Goal: Task Accomplishment & Management: Complete application form

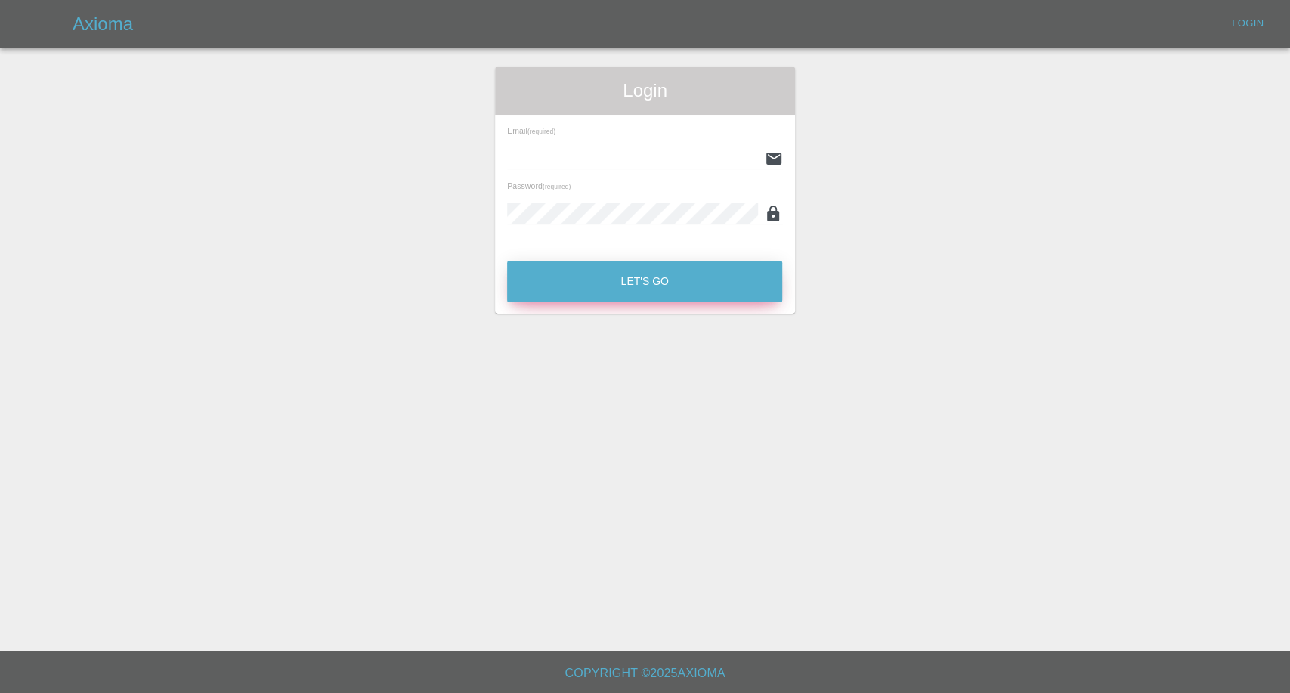
type input "[EMAIL_ADDRESS][DOMAIN_NAME]"
click at [639, 274] on button "Let's Go" at bounding box center [644, 282] width 275 height 42
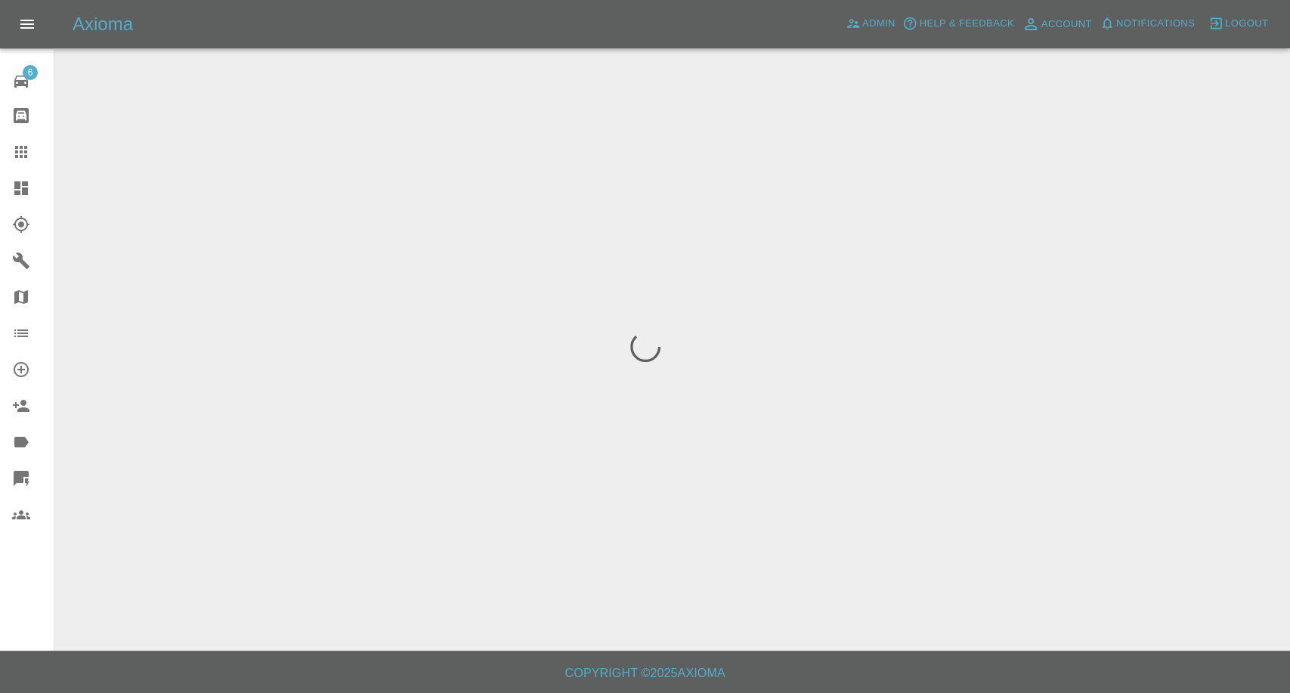
click at [13, 141] on link "Claims" at bounding box center [27, 152] width 54 height 36
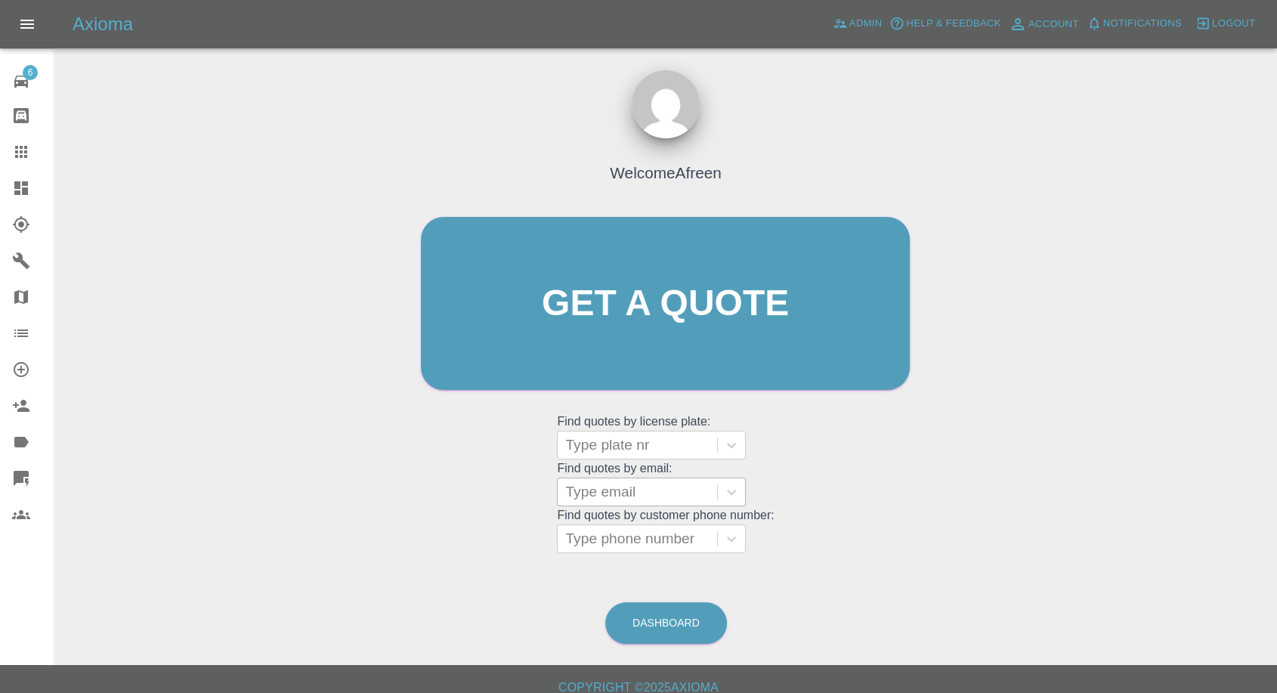
click at [609, 495] on div at bounding box center [637, 491] width 144 height 21
paste input "[EMAIL_ADDRESS][DOMAIN_NAME]"
type input "[EMAIL_ADDRESS][DOMAIN_NAME]"
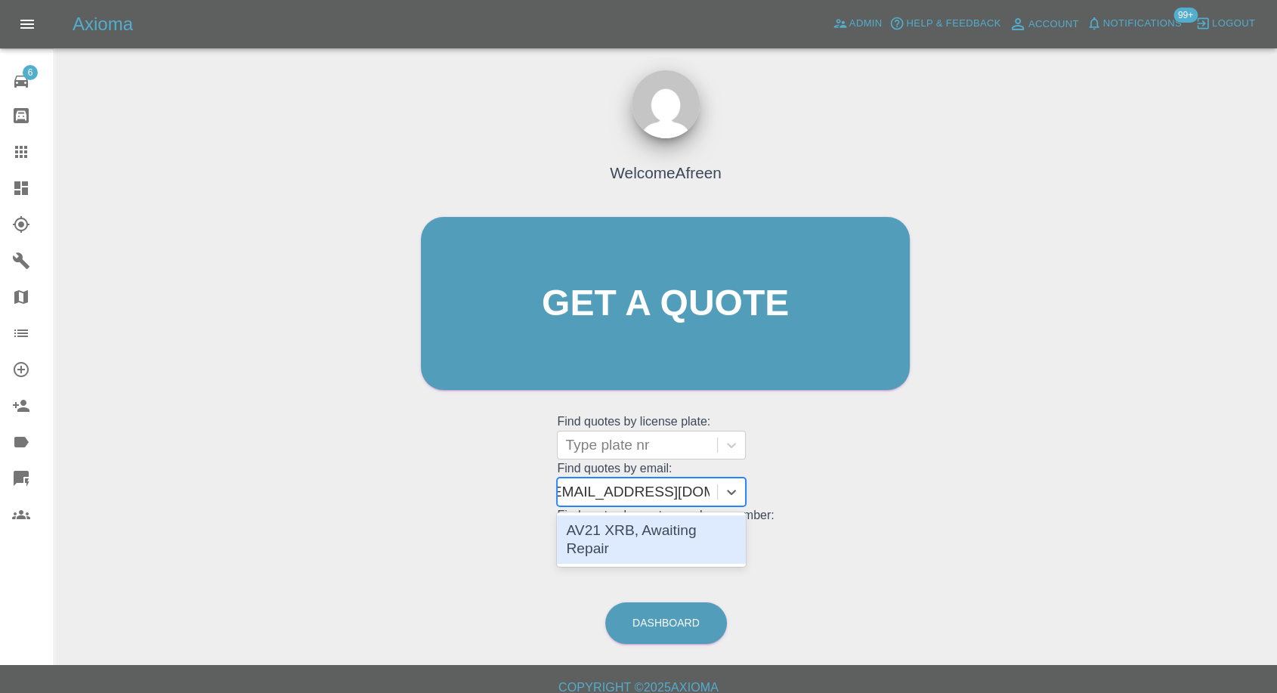
scroll to position [0, 5]
click at [629, 527] on div "AV21 XRB, Awaiting Repair" at bounding box center [651, 539] width 189 height 48
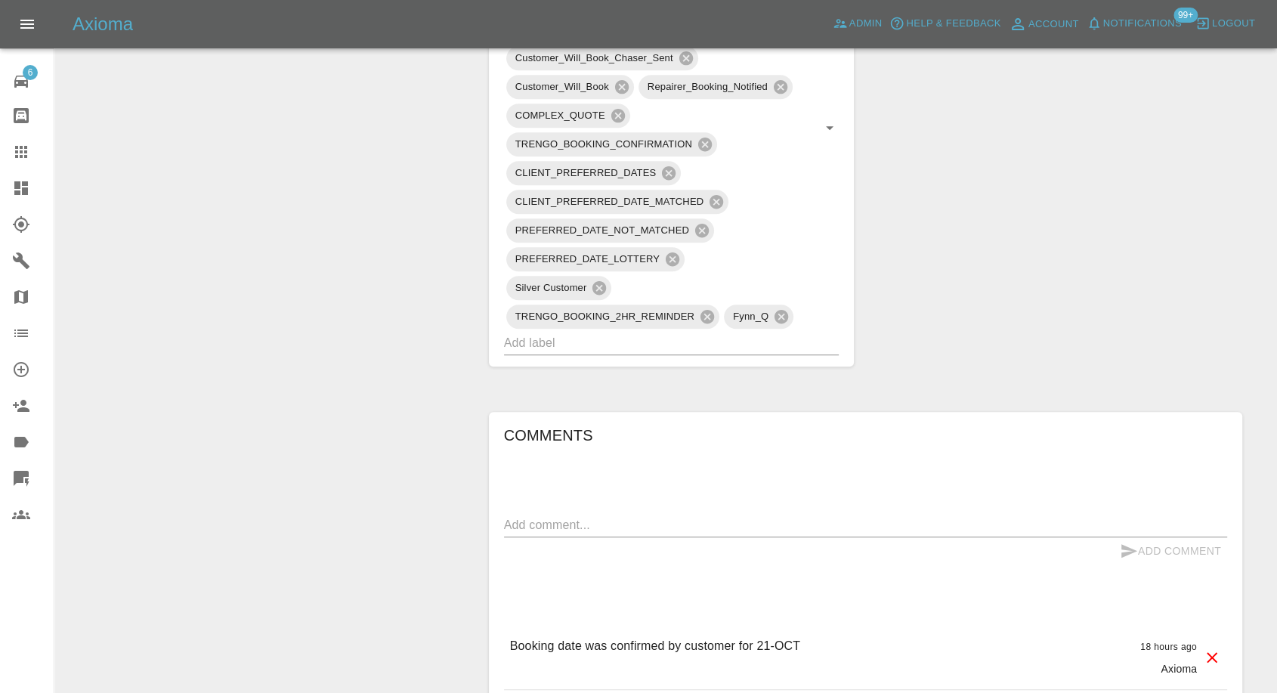
scroll to position [1259, 0]
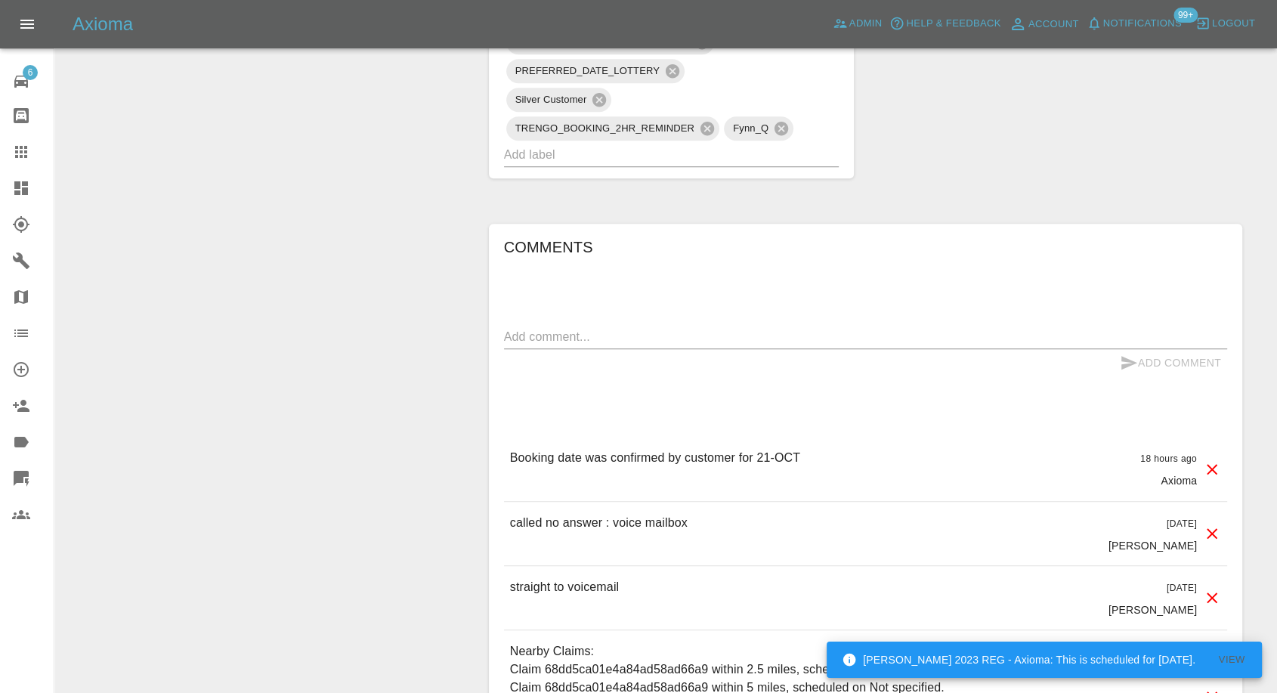
click at [5, 153] on link "Claims" at bounding box center [27, 152] width 54 height 36
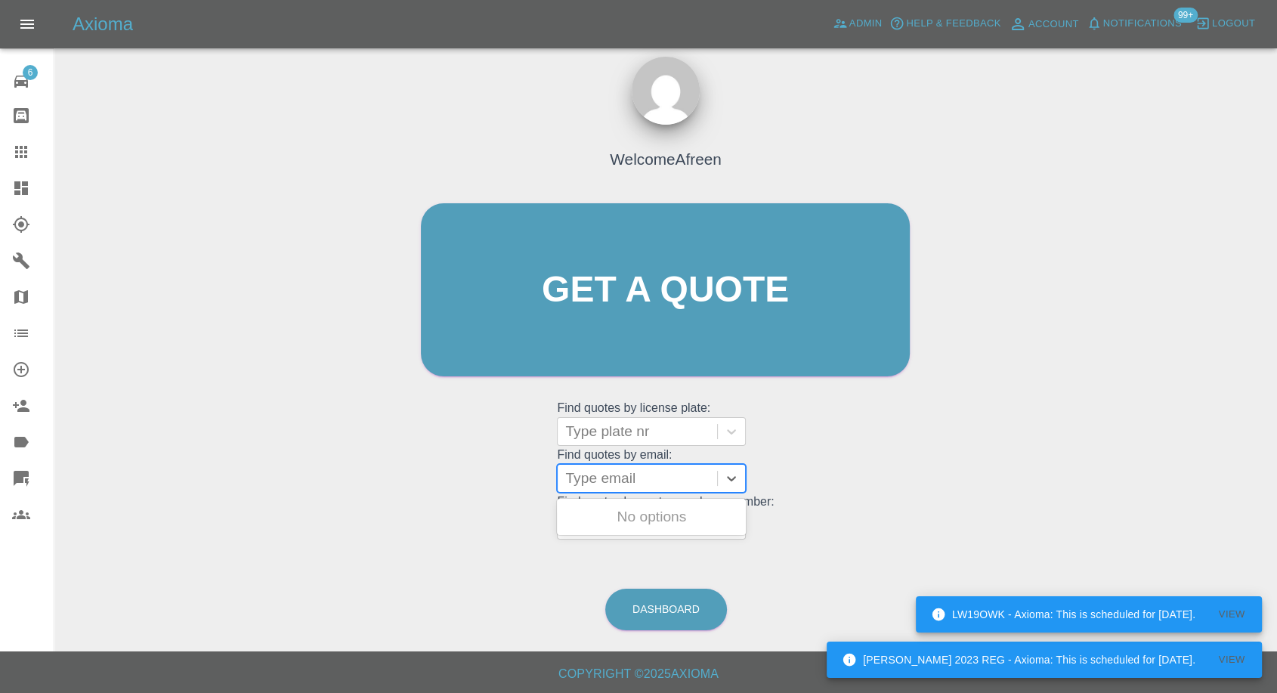
click at [660, 476] on div at bounding box center [637, 478] width 144 height 21
paste input "[EMAIL_ADDRESS][DOMAIN_NAME]"
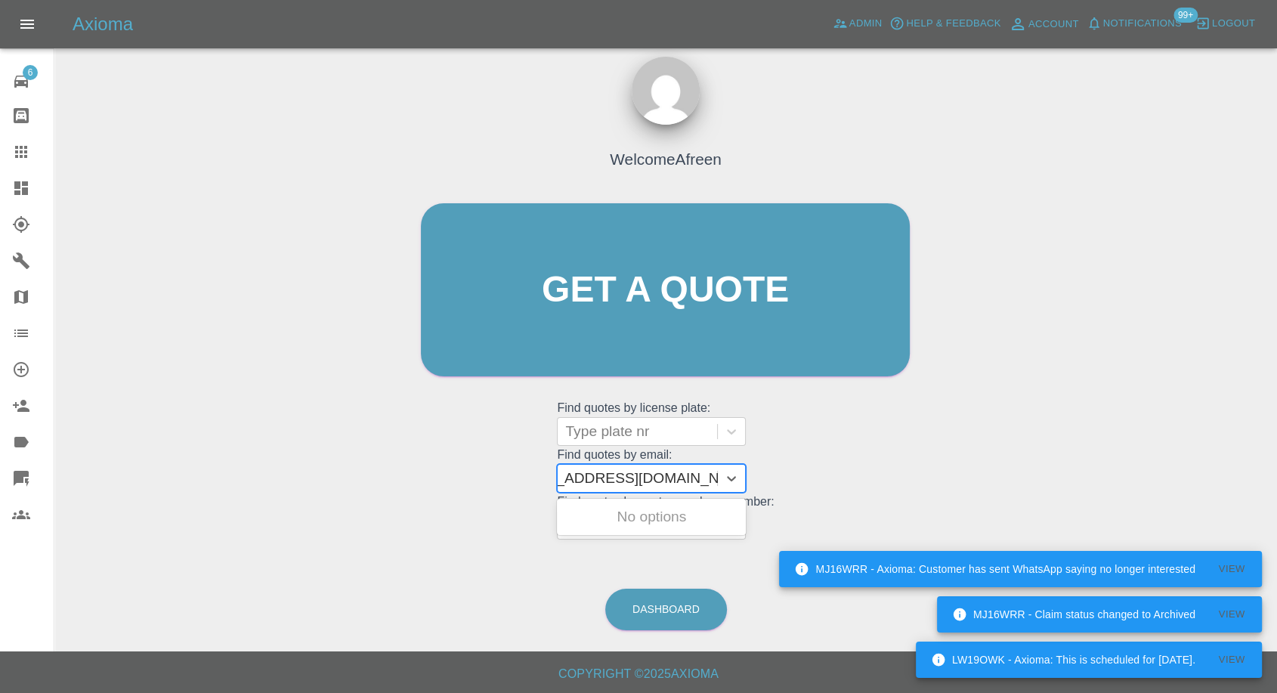
type input "[EMAIL_ADDRESS][DOMAIN_NAME]"
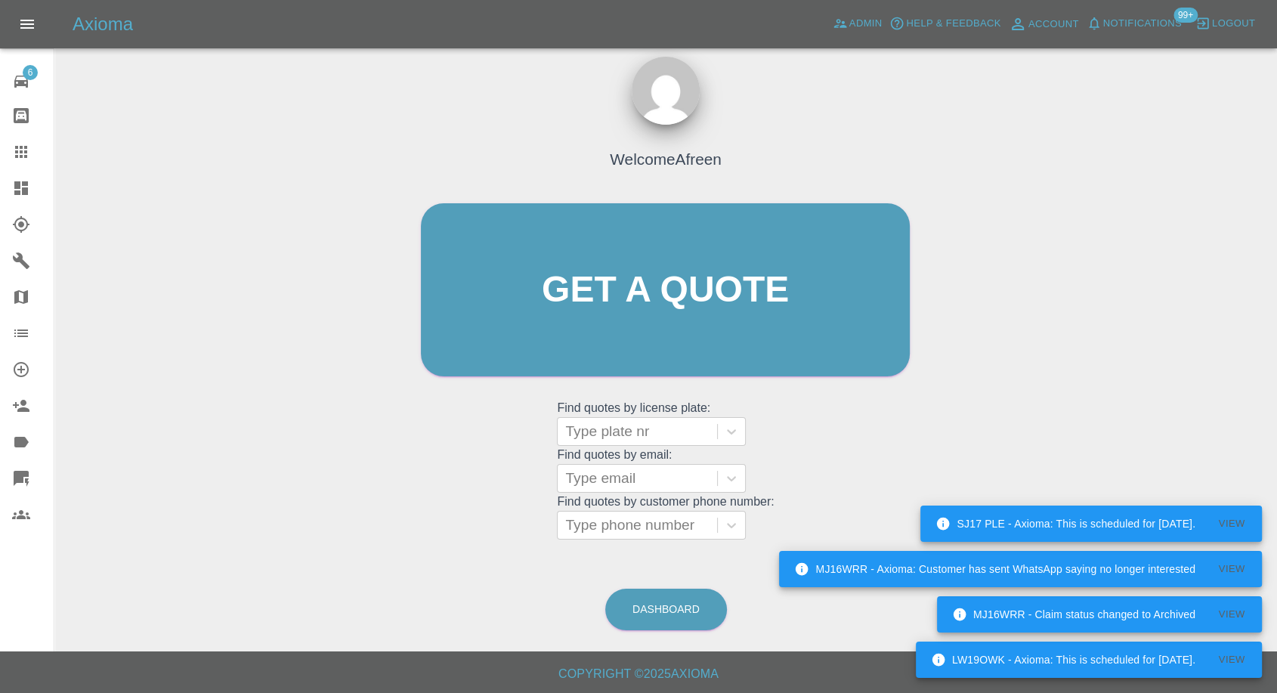
scroll to position [0, 0]
click at [605, 430] on div at bounding box center [637, 431] width 144 height 21
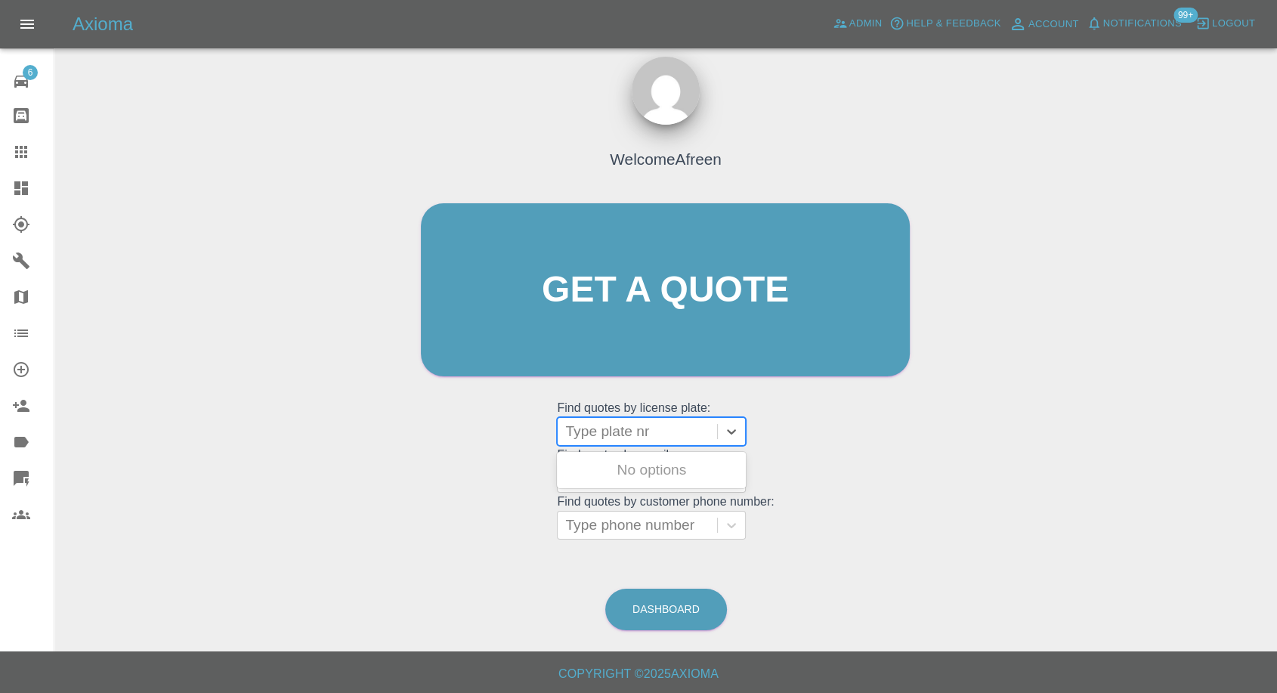
paste input "KR16UCZ"
type input "KR16UCZ"
click at [667, 478] on div "KR16UCZ, Fnol" at bounding box center [651, 470] width 189 height 30
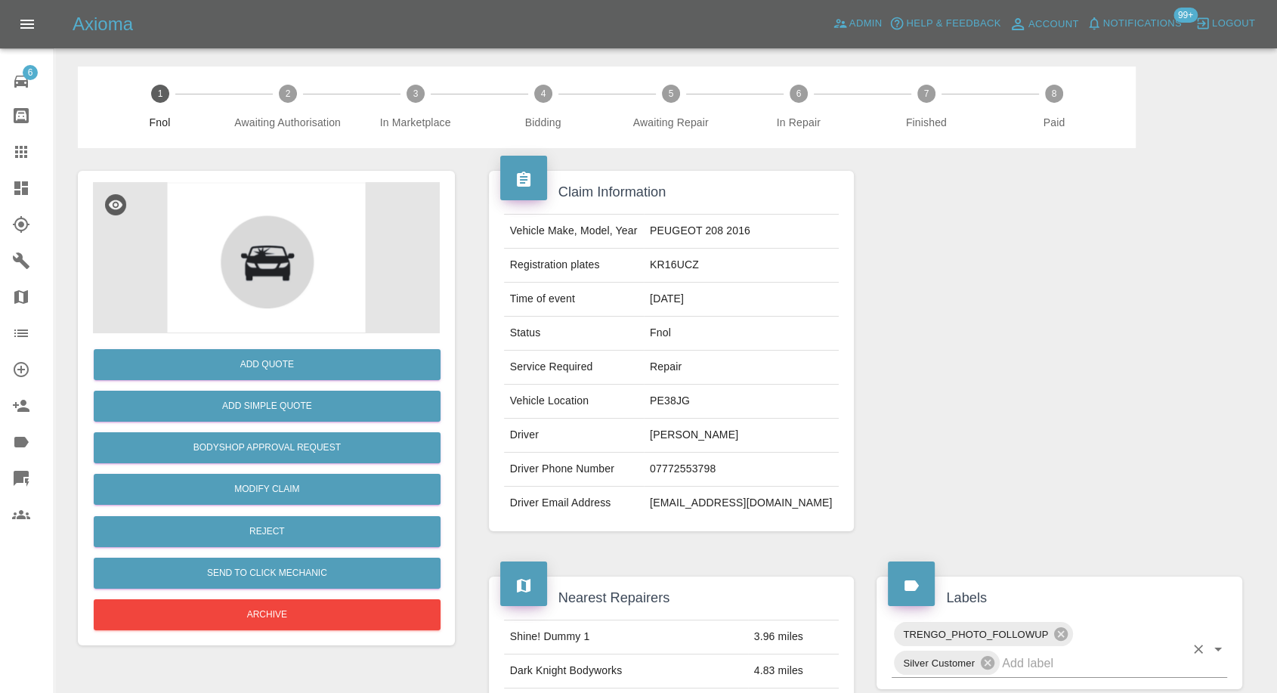
click at [1042, 660] on input "text" at bounding box center [1093, 662] width 183 height 23
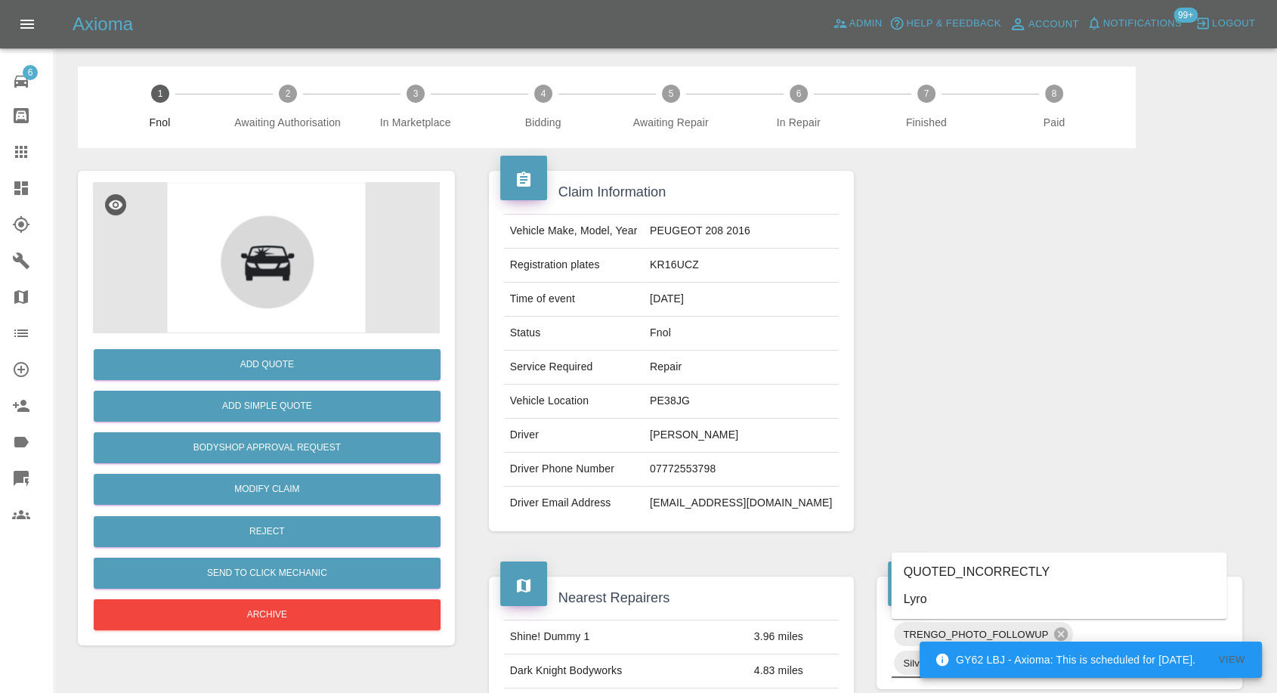
type input "lyr"
click at [943, 603] on li "Lyro" at bounding box center [1060, 599] width 336 height 27
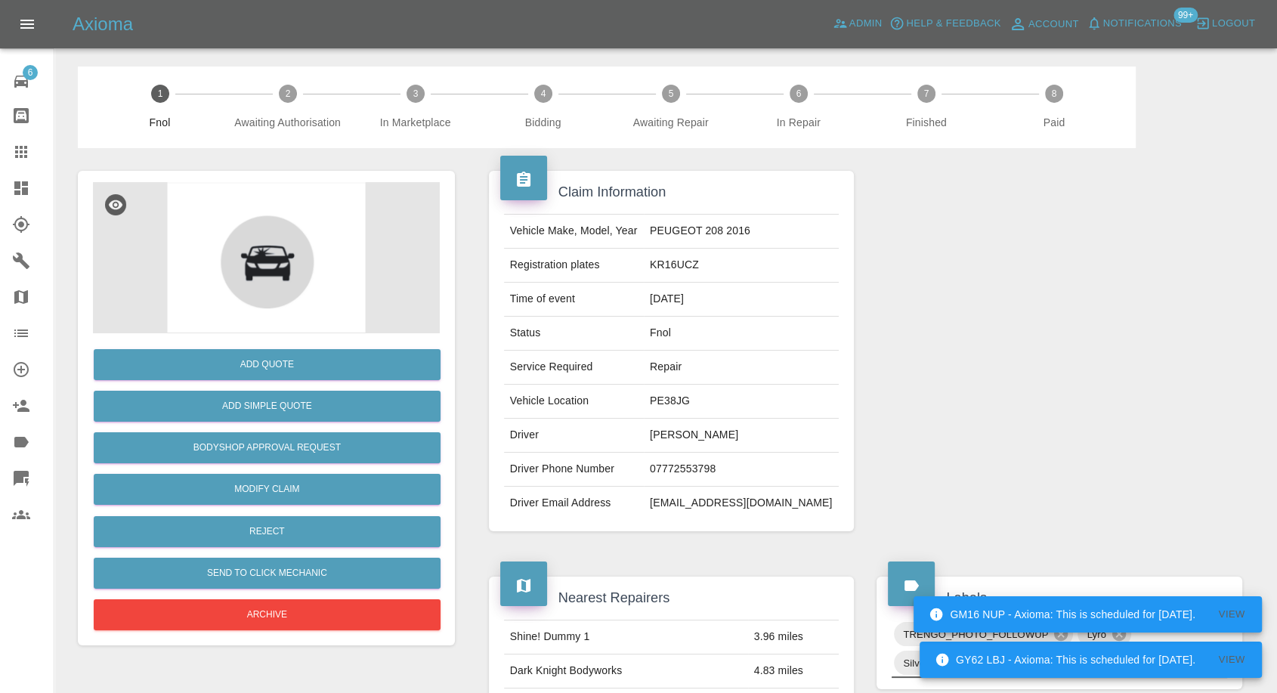
click at [34, 144] on div at bounding box center [33, 152] width 42 height 18
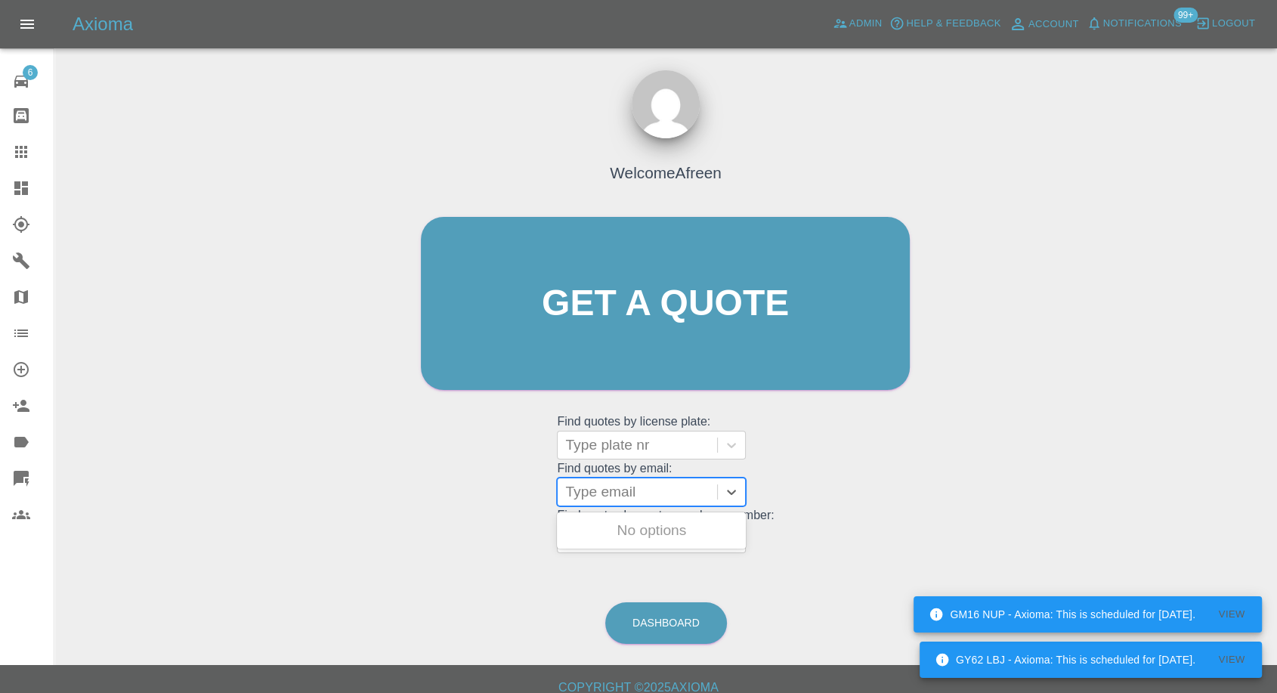
click at [651, 499] on div at bounding box center [637, 491] width 144 height 21
paste input "[EMAIL_ADDRESS][DOMAIN_NAME]"
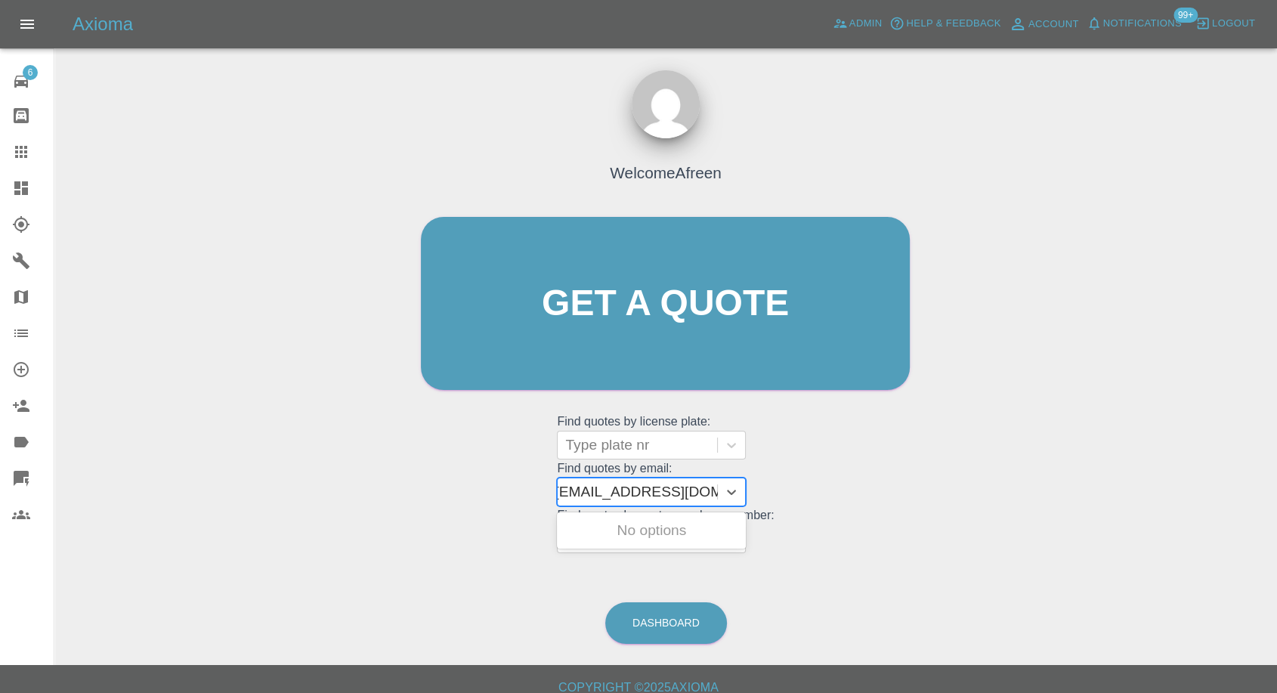
type input "[EMAIL_ADDRESS][DOMAIN_NAME]"
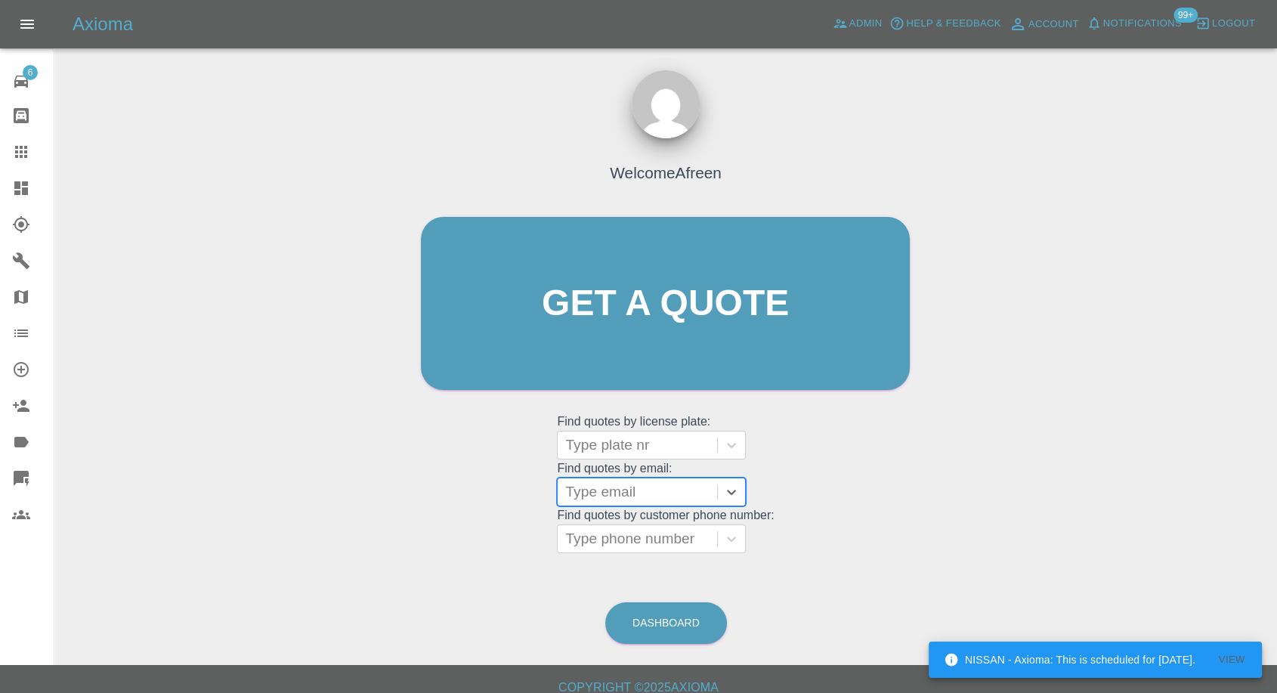
scroll to position [0, 0]
click at [658, 439] on div at bounding box center [637, 445] width 144 height 21
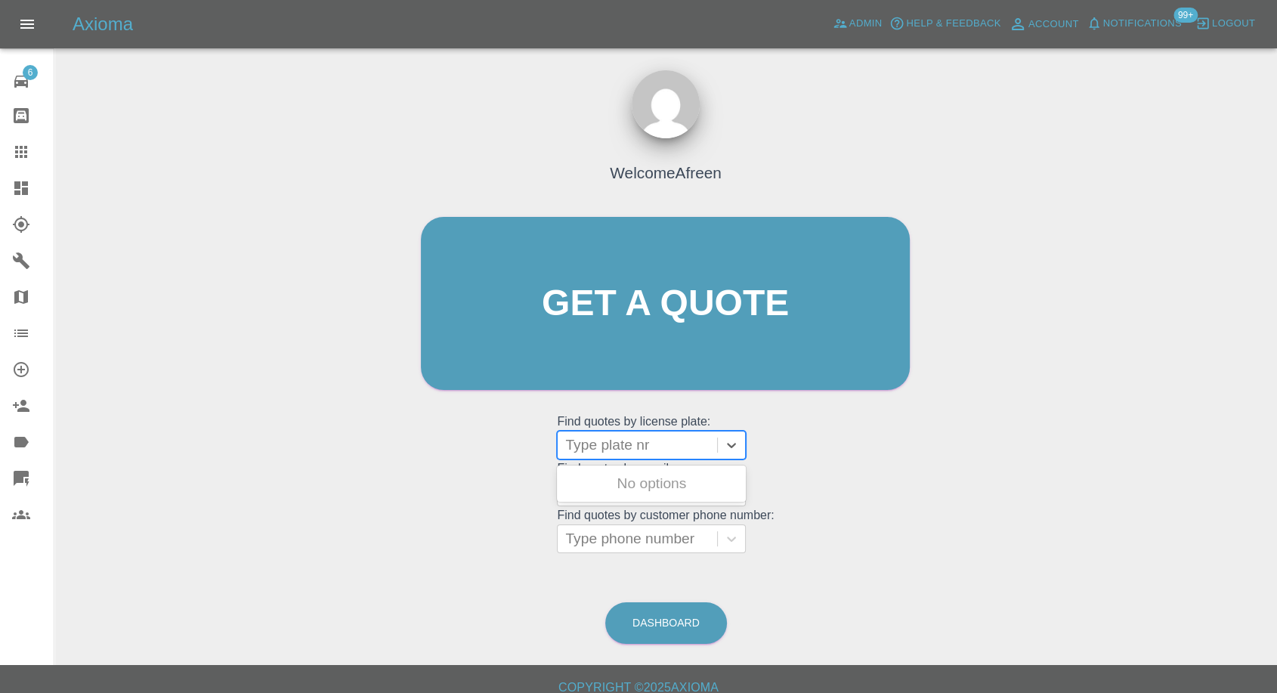
paste input "Lx13 jxp"
type input "Lx13 jxp"
click at [630, 490] on div "LX13 JXP, Fnol" at bounding box center [651, 484] width 189 height 30
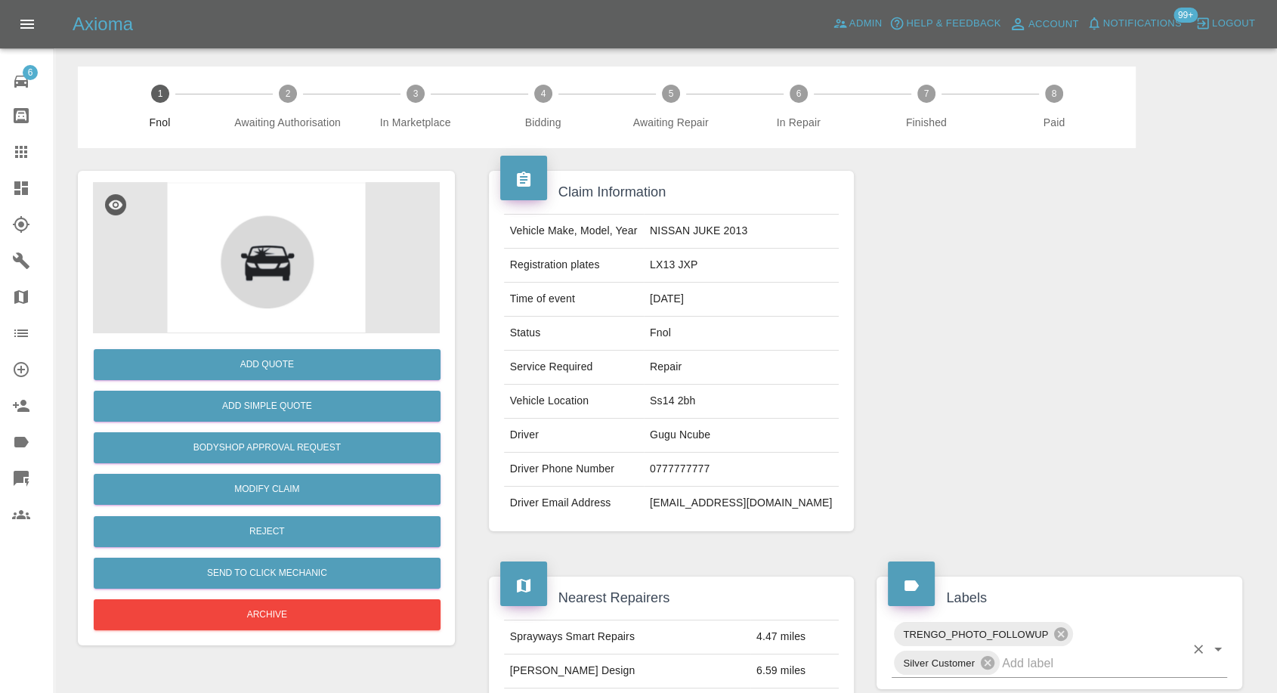
click at [1053, 651] on input "text" at bounding box center [1093, 662] width 183 height 23
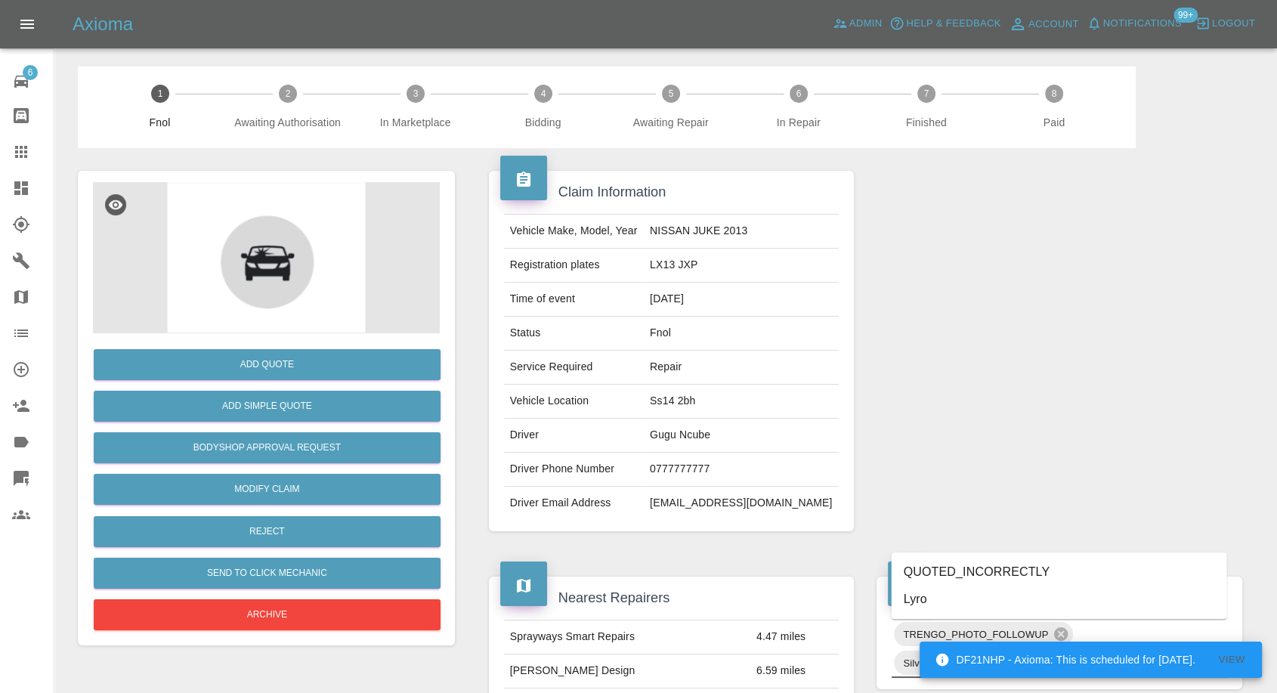
type input "lyr"
click at [965, 594] on li "Lyro" at bounding box center [1060, 599] width 336 height 27
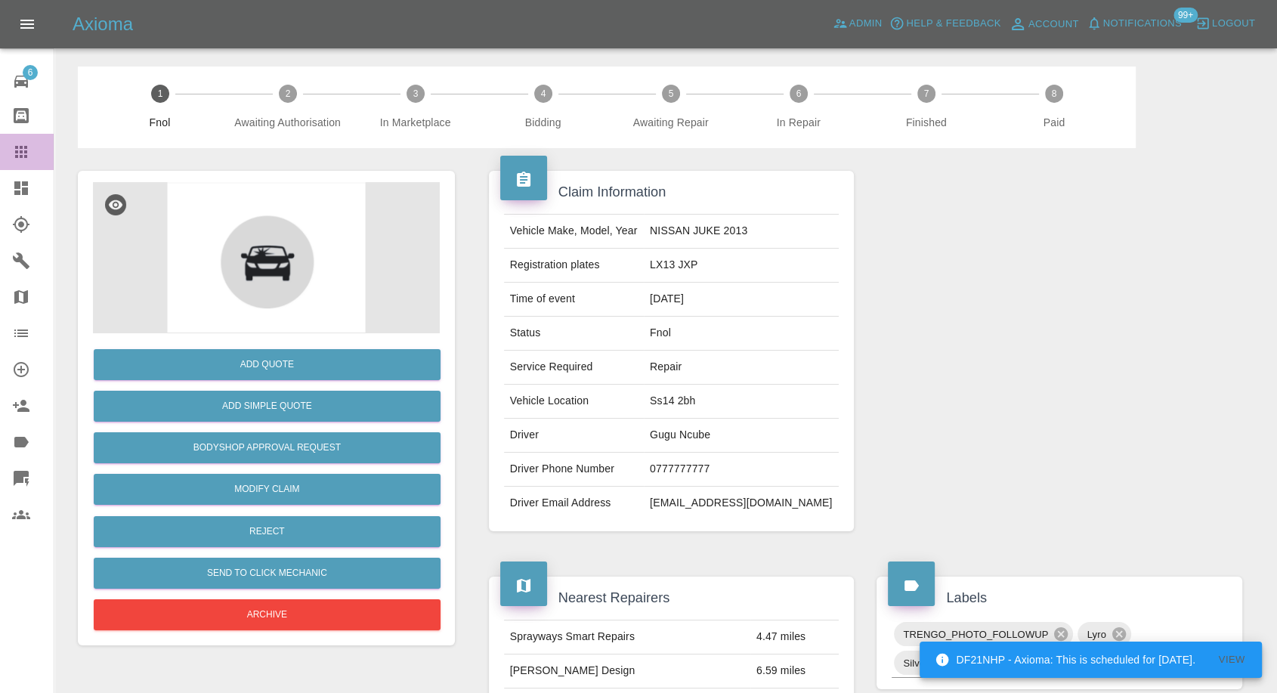
click at [26, 154] on icon at bounding box center [21, 152] width 18 height 18
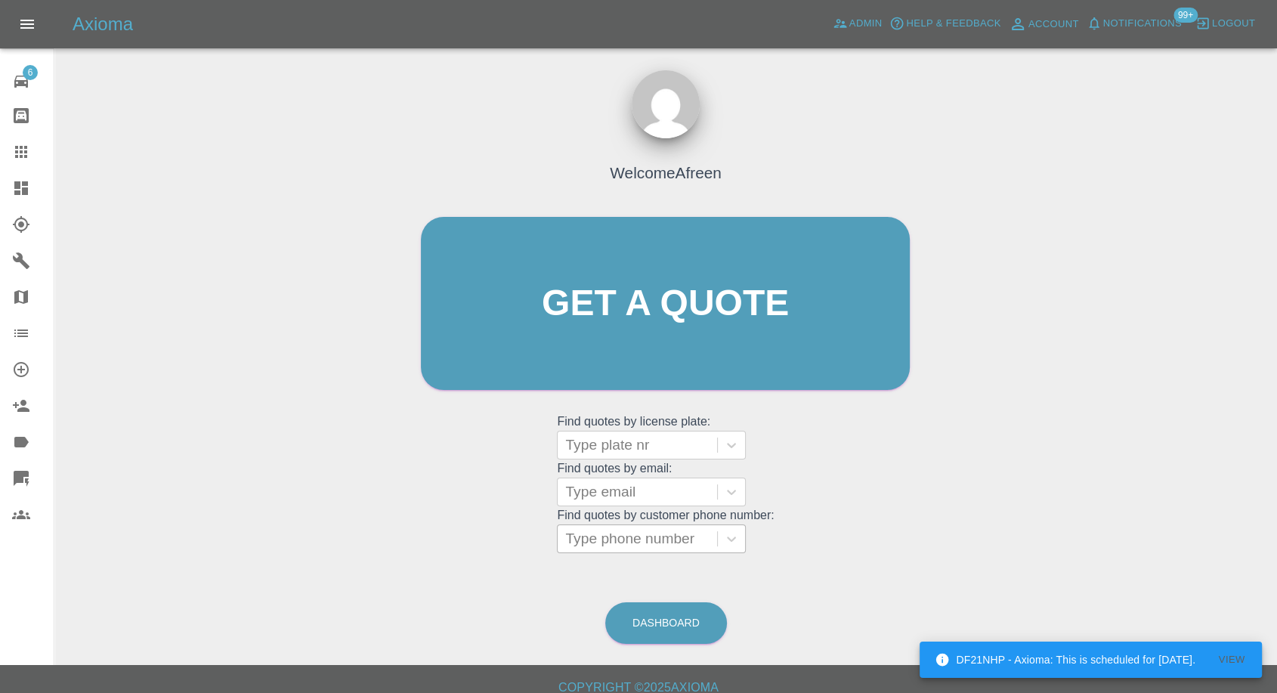
click at [651, 548] on div at bounding box center [637, 538] width 144 height 21
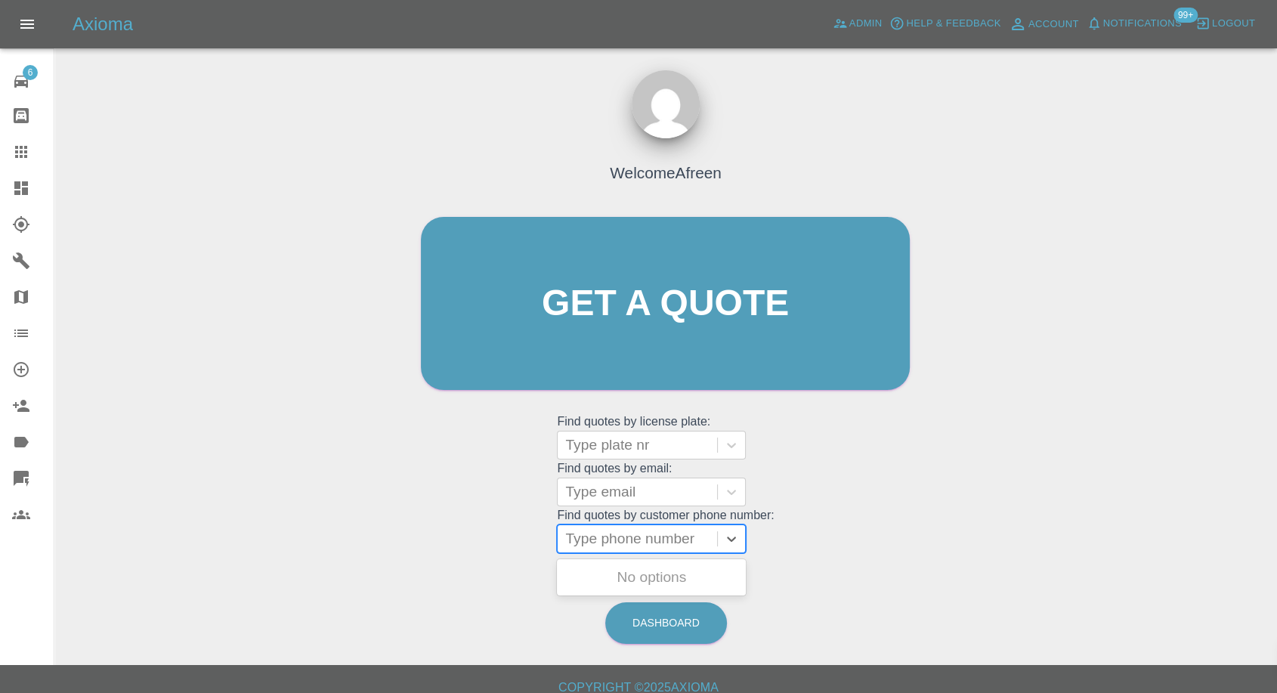
paste input "07516607656"
type input "07516607656"
click at [615, 487] on div at bounding box center [637, 491] width 144 height 21
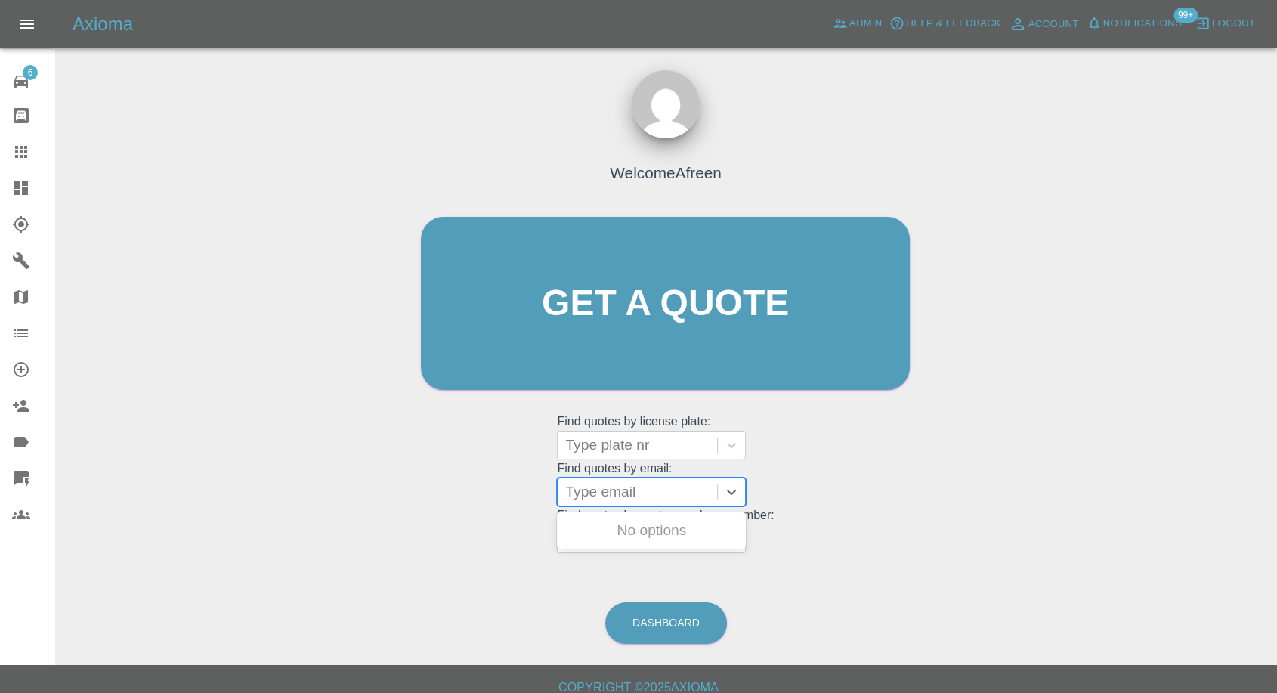
paste input "[EMAIL_ADDRESS][DOMAIN_NAME]"
type input "[EMAIL_ADDRESS][DOMAIN_NAME]"
click at [665, 537] on div "YK63BTO, Fnol" at bounding box center [651, 530] width 189 height 30
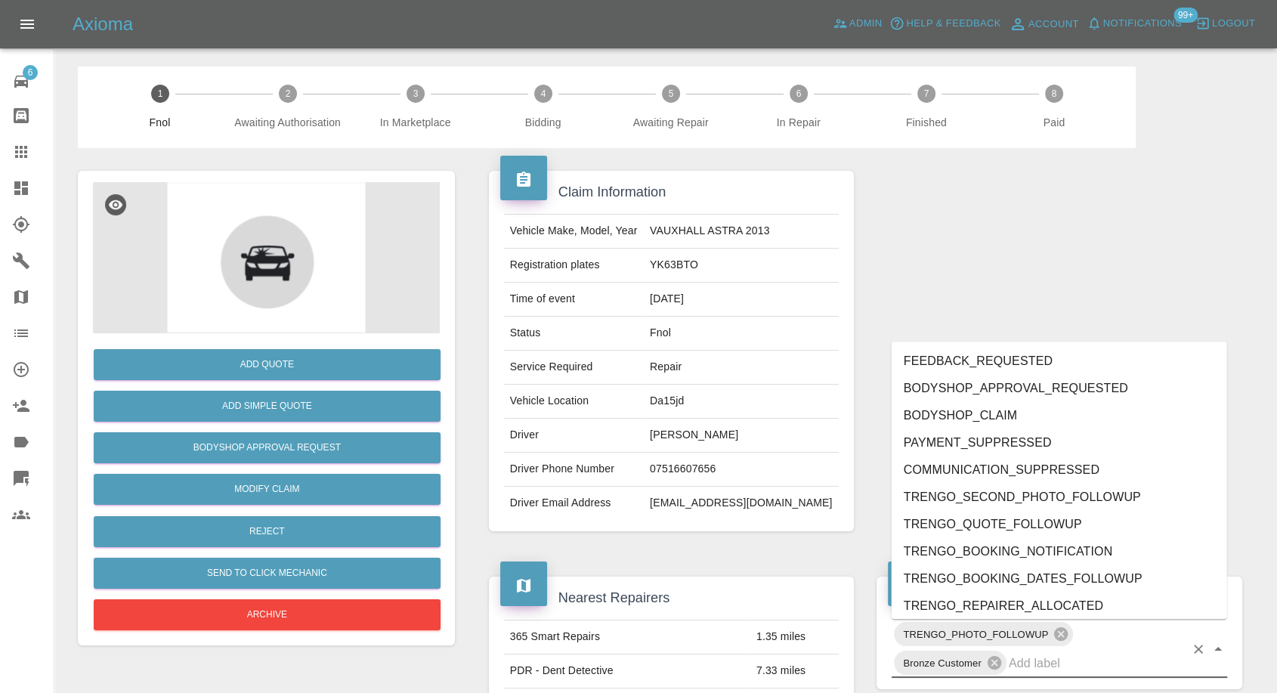
click at [1047, 669] on input "text" at bounding box center [1097, 662] width 176 height 23
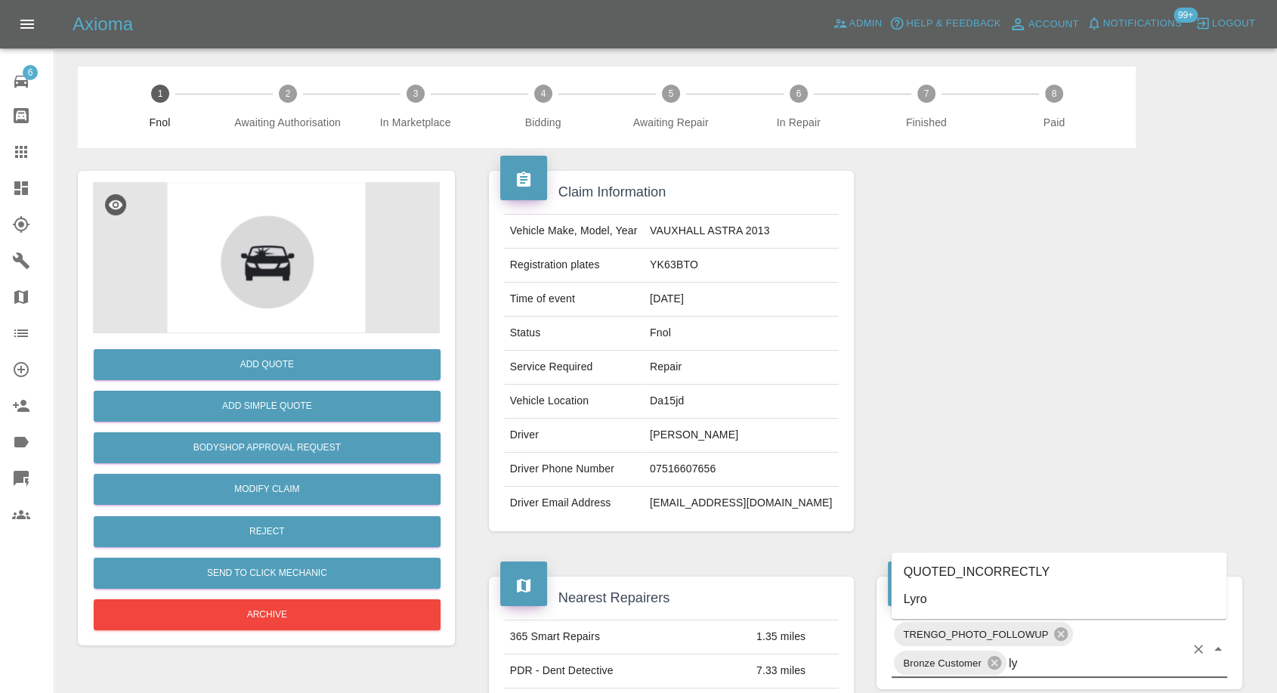
type input "lyr"
click at [954, 601] on li "Lyro" at bounding box center [1060, 599] width 336 height 27
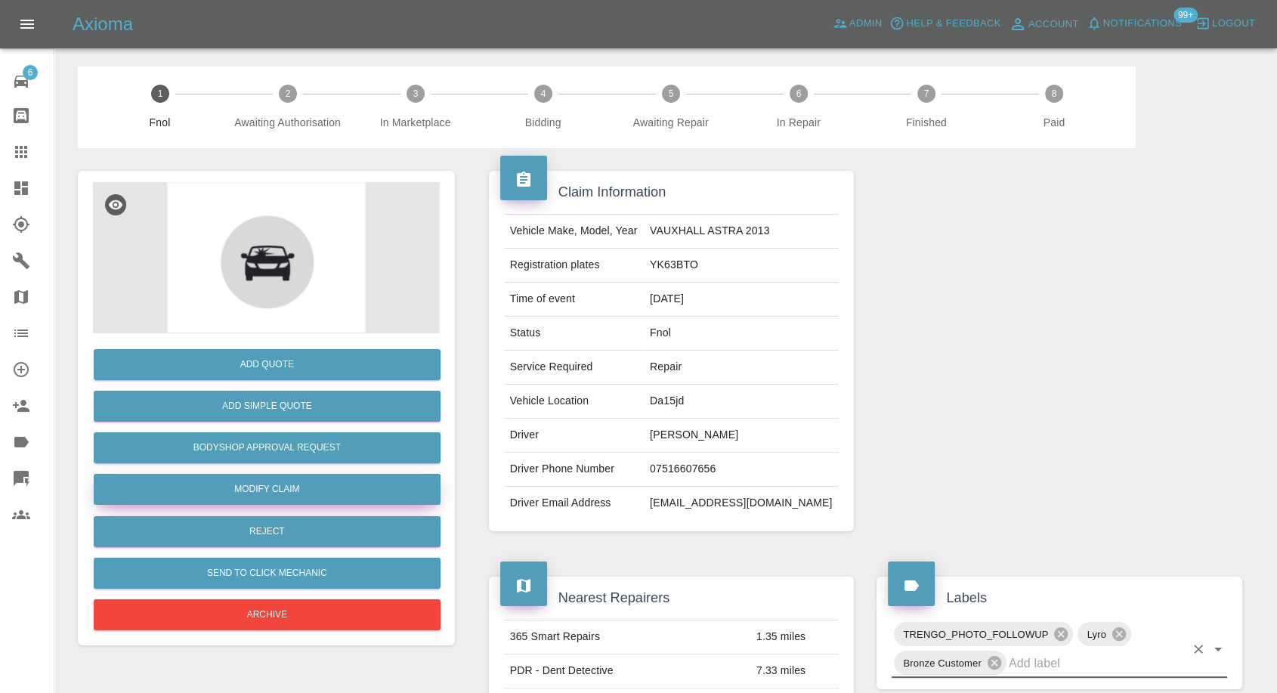
click at [268, 481] on link "Modify Claim" at bounding box center [267, 489] width 347 height 31
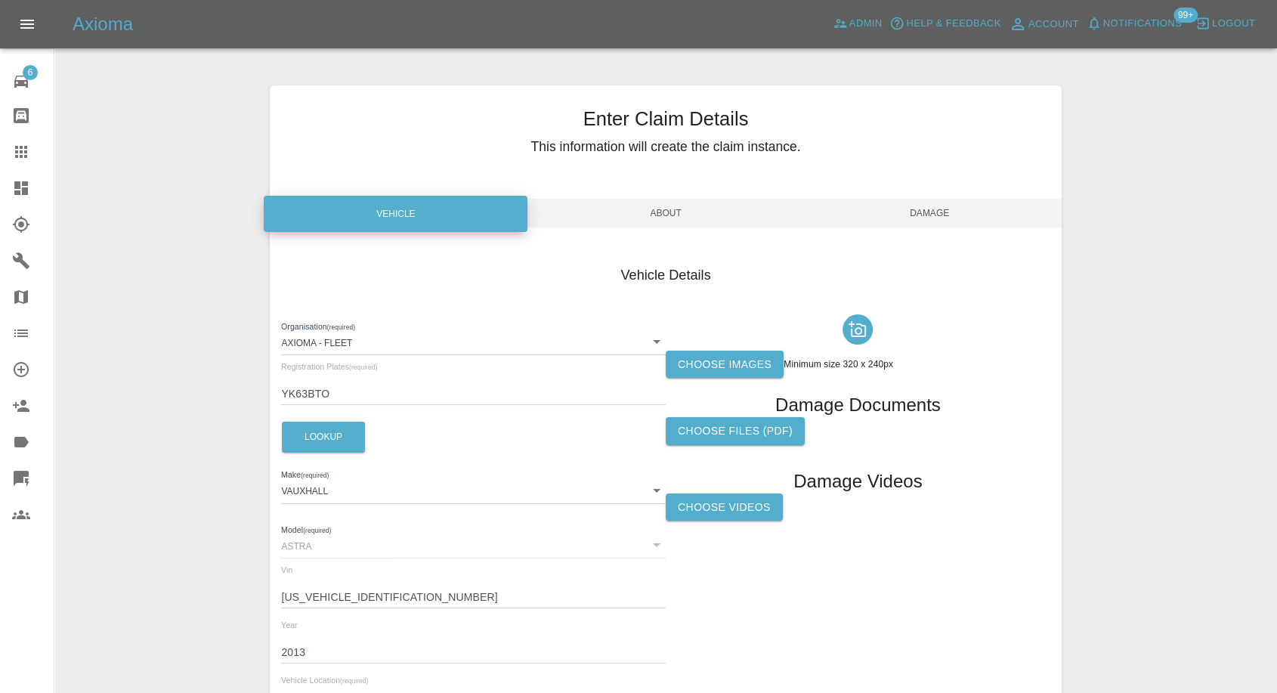
click at [730, 365] on label "Choose images" at bounding box center [725, 365] width 118 height 28
click at [0, 0] on input "Choose images" at bounding box center [0, 0] width 0 height 0
click at [735, 365] on label "Choose images" at bounding box center [725, 365] width 118 height 28
click at [0, 0] on input "Choose images" at bounding box center [0, 0] width 0 height 0
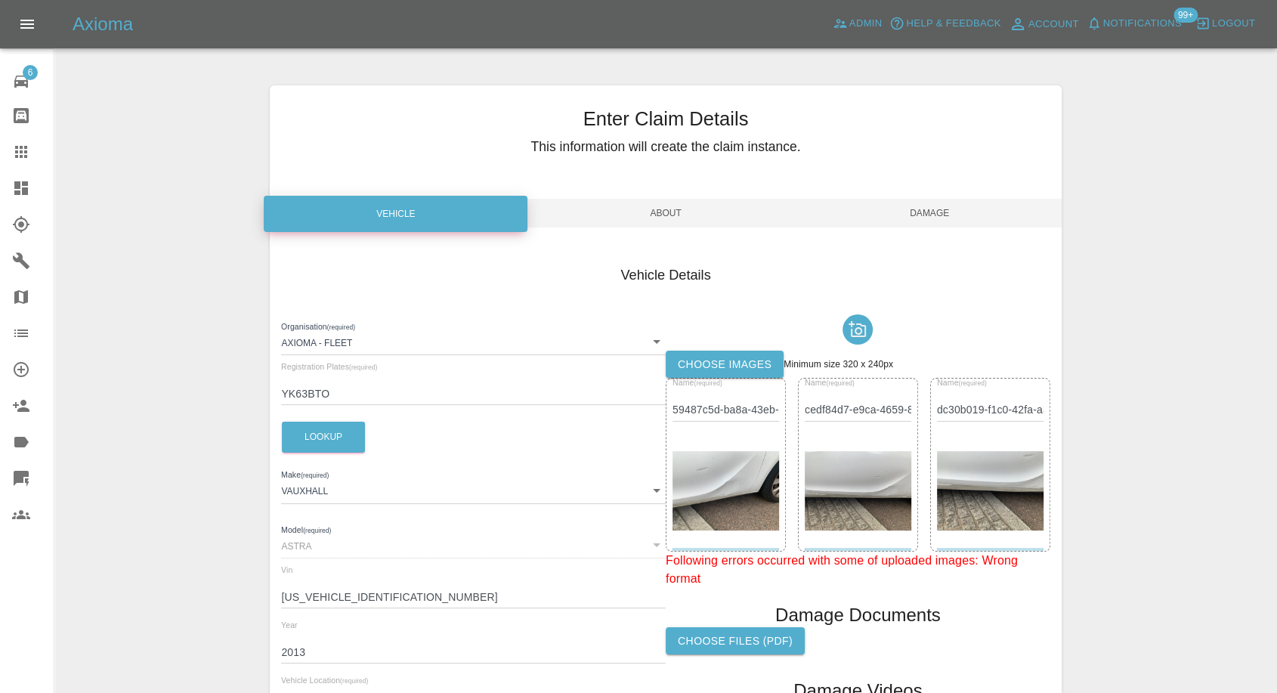
click at [955, 220] on span "Damage" at bounding box center [930, 213] width 264 height 29
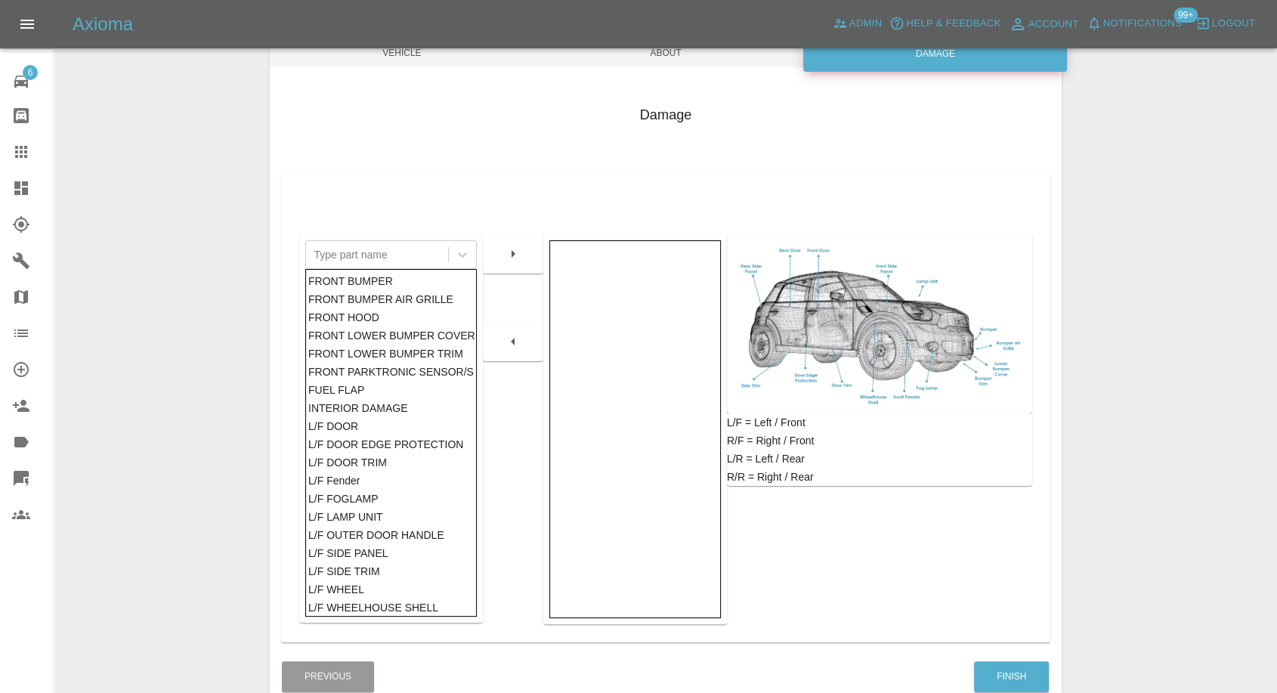
scroll to position [242, 0]
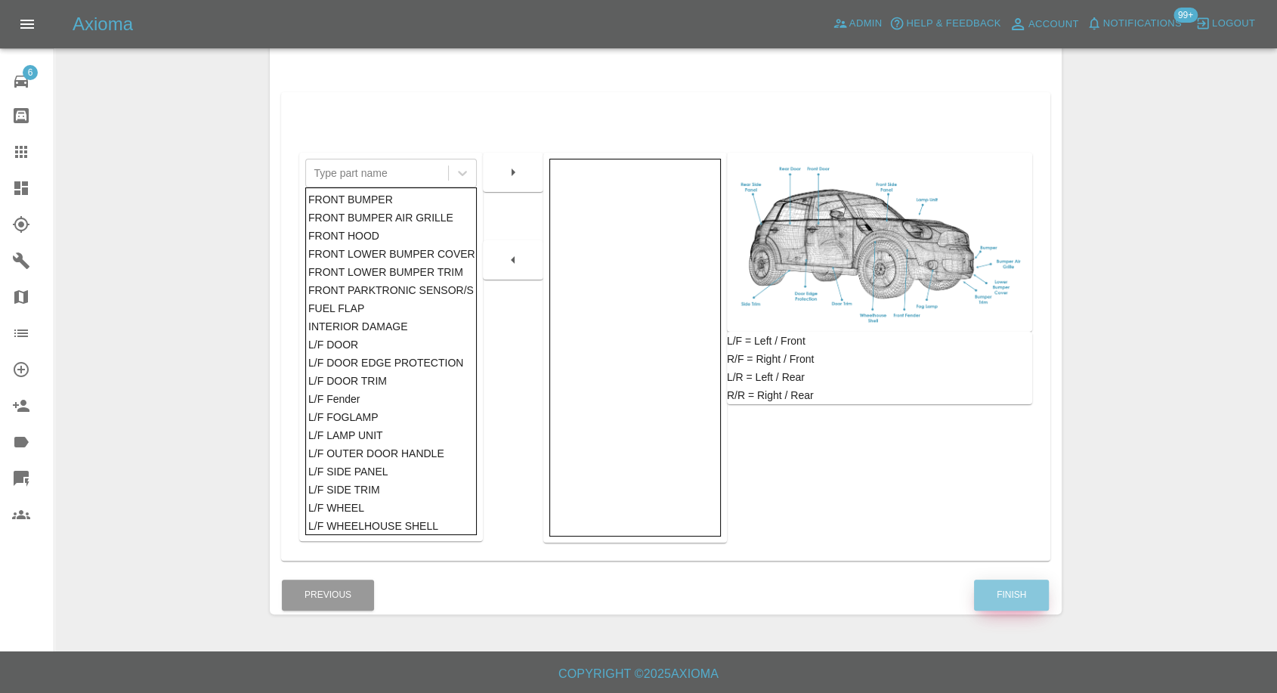
click at [1009, 605] on button "Finish" at bounding box center [1011, 595] width 75 height 31
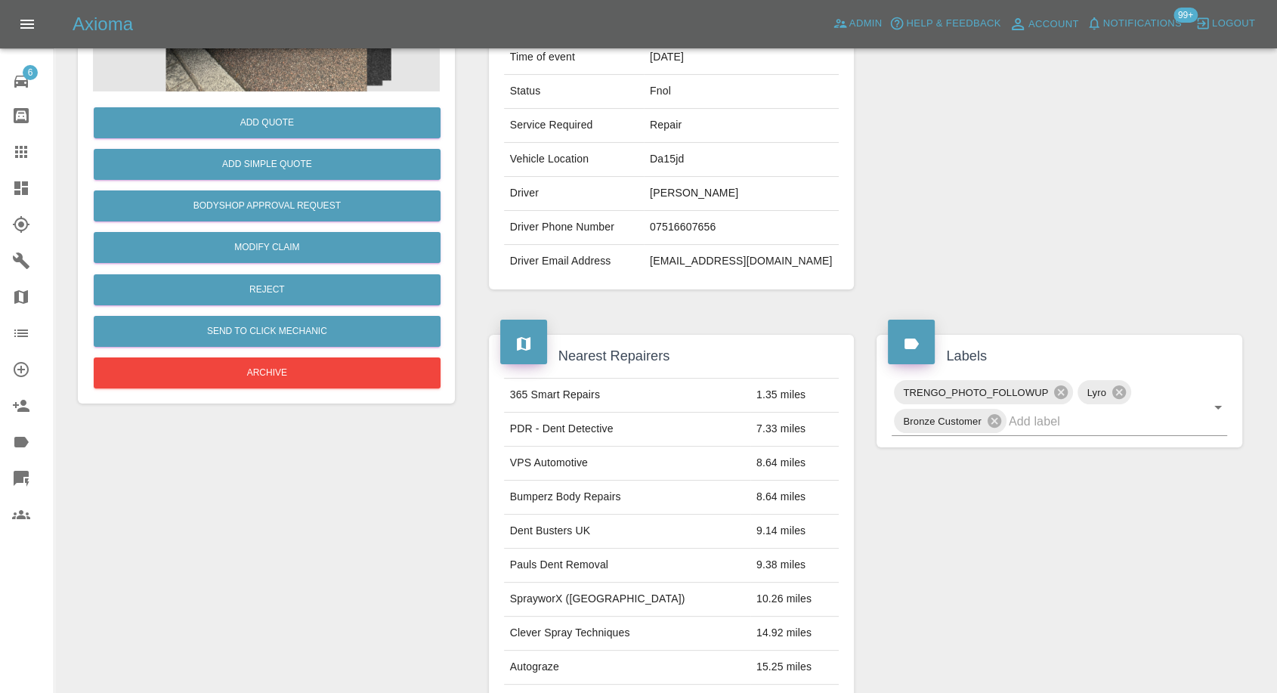
drag, startPoint x: 8, startPoint y: 145, endPoint x: 47, endPoint y: 151, distance: 39.8
click at [8, 145] on link "Claims" at bounding box center [27, 152] width 54 height 36
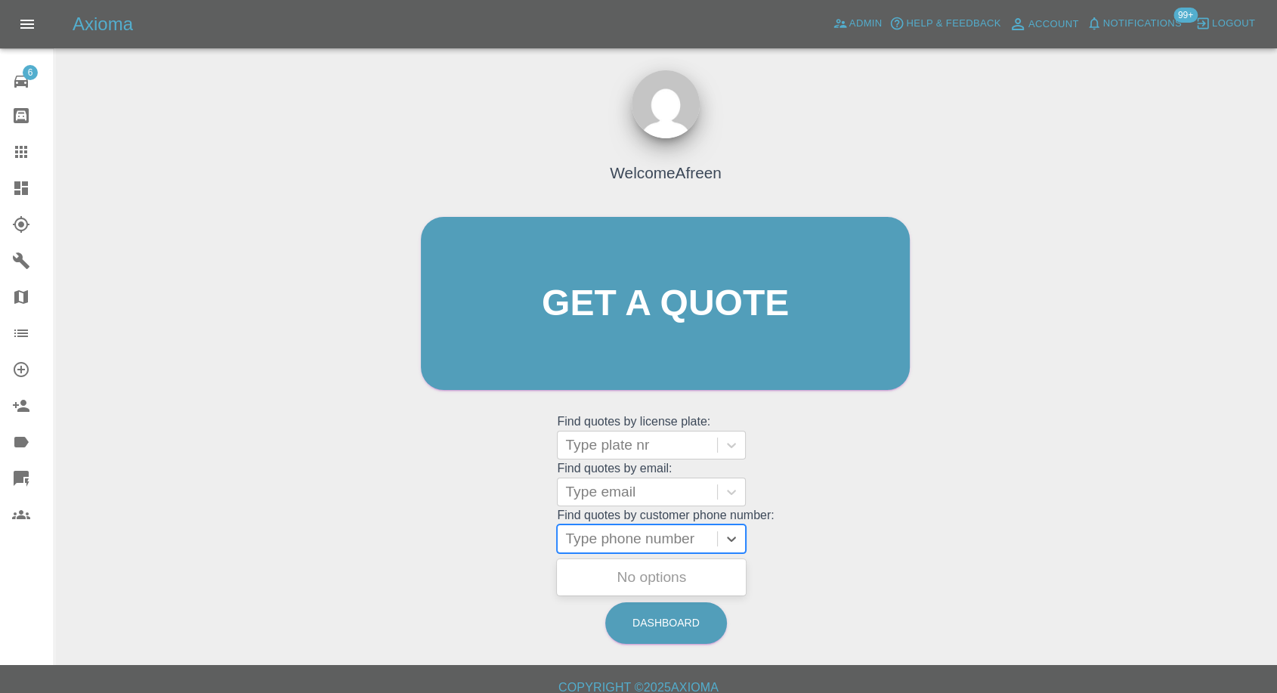
click at [635, 537] on div at bounding box center [637, 538] width 144 height 21
paste input "074017966567"
type input "074017966567"
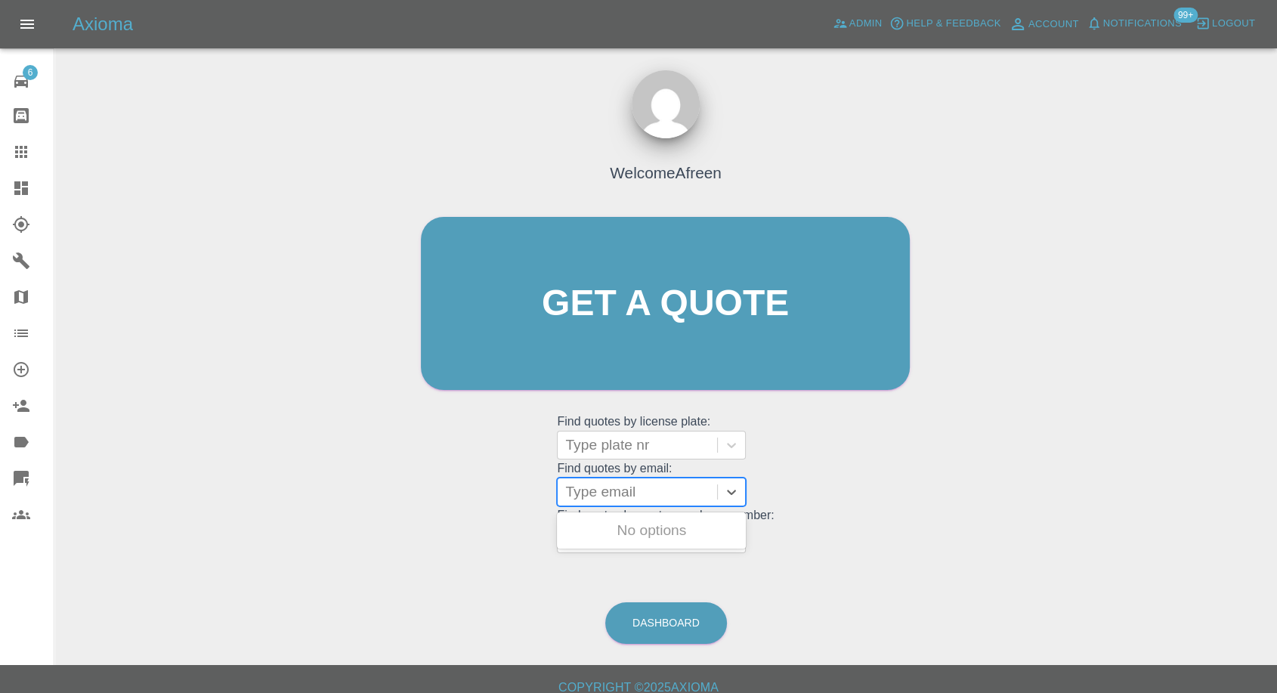
click at [652, 495] on div at bounding box center [637, 491] width 144 height 21
paste input "[EMAIL_ADDRESS][DOMAIN_NAME]"
type input "[EMAIL_ADDRESS][DOMAIN_NAME]"
click at [652, 522] on div "LR21CMX, Fnol" at bounding box center [651, 530] width 189 height 30
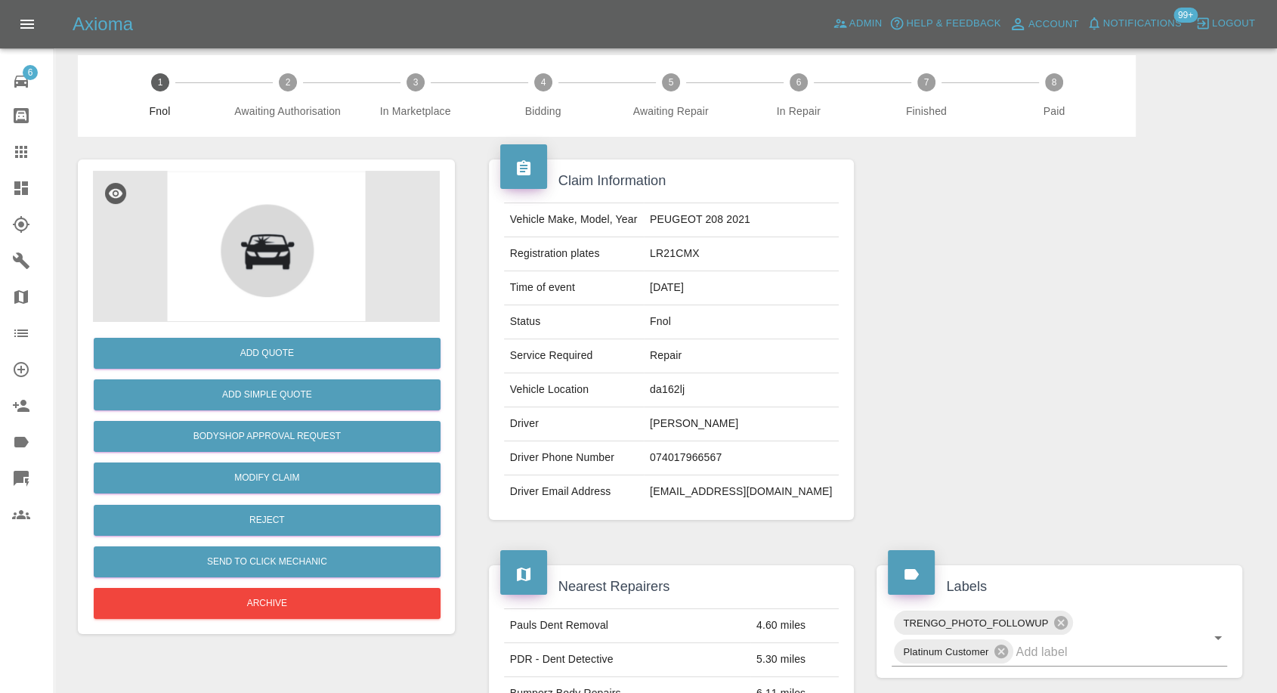
scroll to position [168, 0]
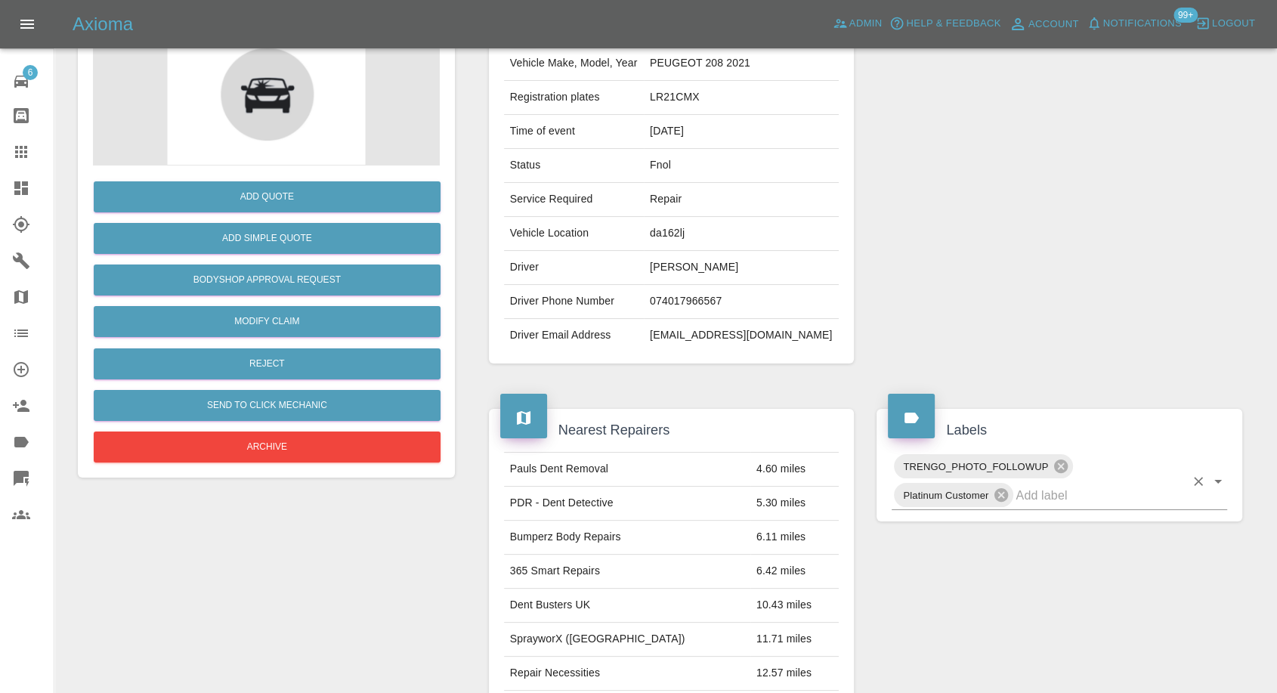
click at [1035, 490] on input "text" at bounding box center [1100, 495] width 169 height 23
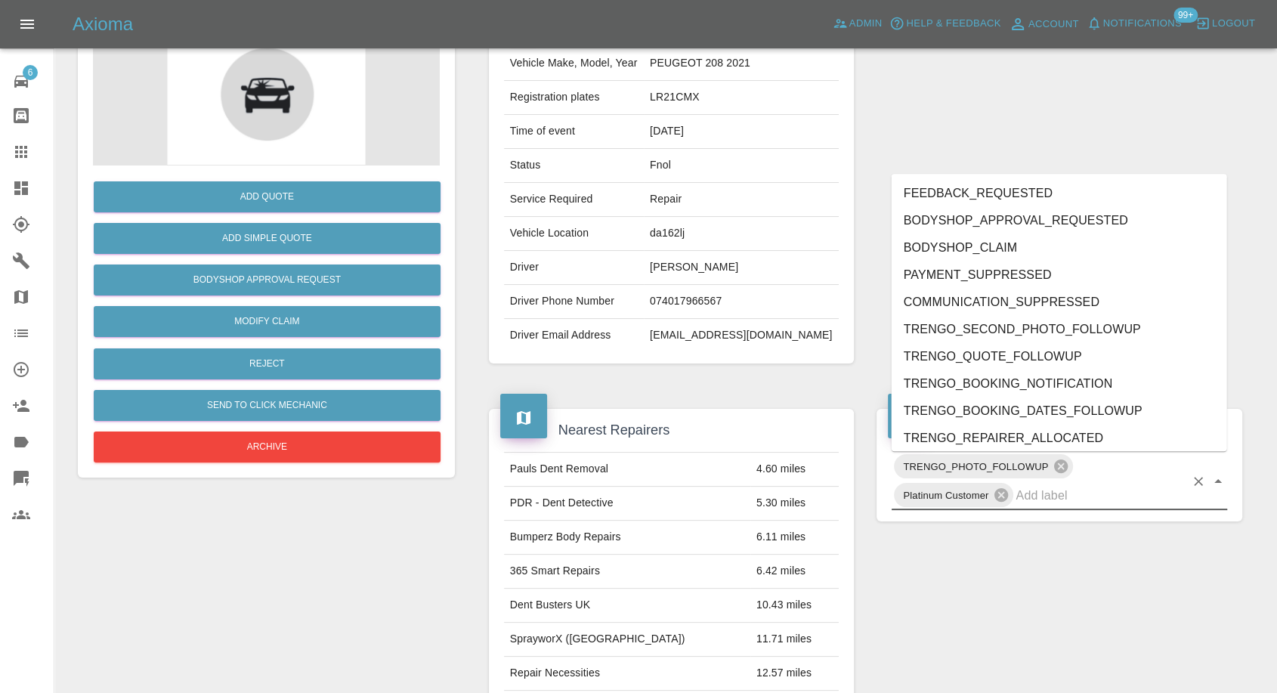
type input "k"
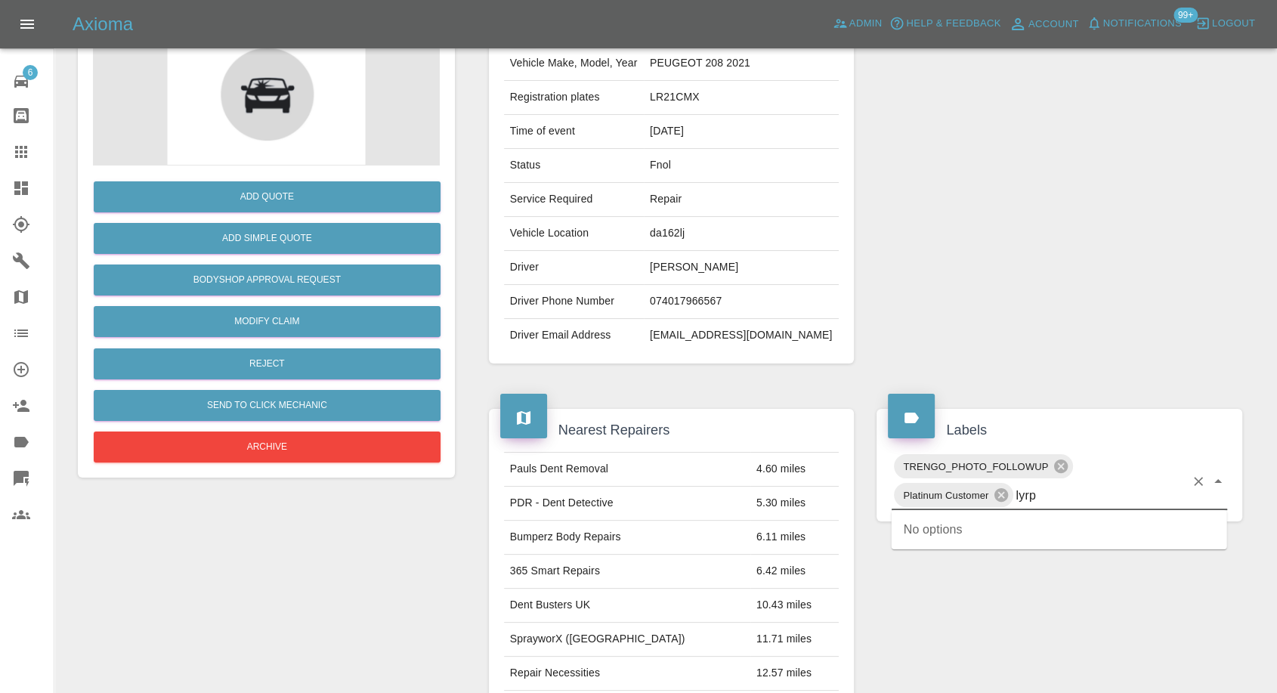
type input "lyr"
click at [964, 540] on li "Lyro" at bounding box center [1060, 529] width 336 height 27
click at [8, 163] on link "Claims" at bounding box center [27, 152] width 54 height 36
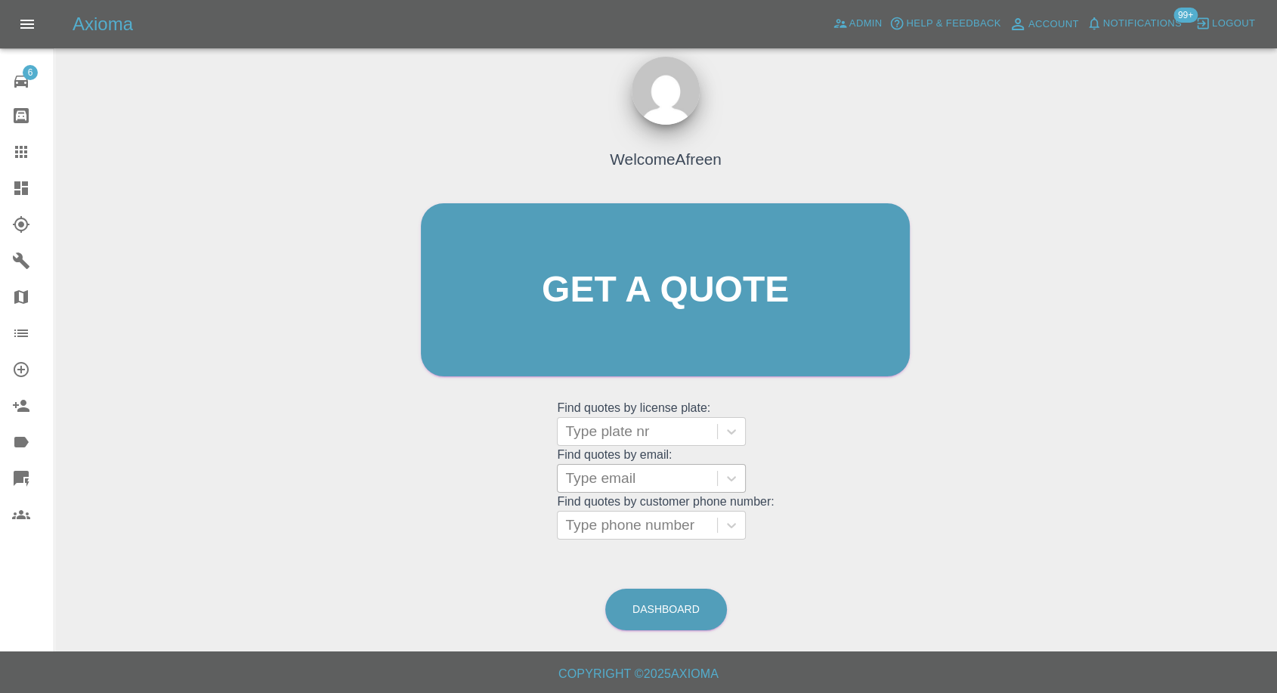
click at [600, 471] on div at bounding box center [637, 478] width 144 height 21
paste input "[EMAIL_ADDRESS][DOMAIN_NAME]"
type input "[EMAIL_ADDRESS][DOMAIN_NAME]"
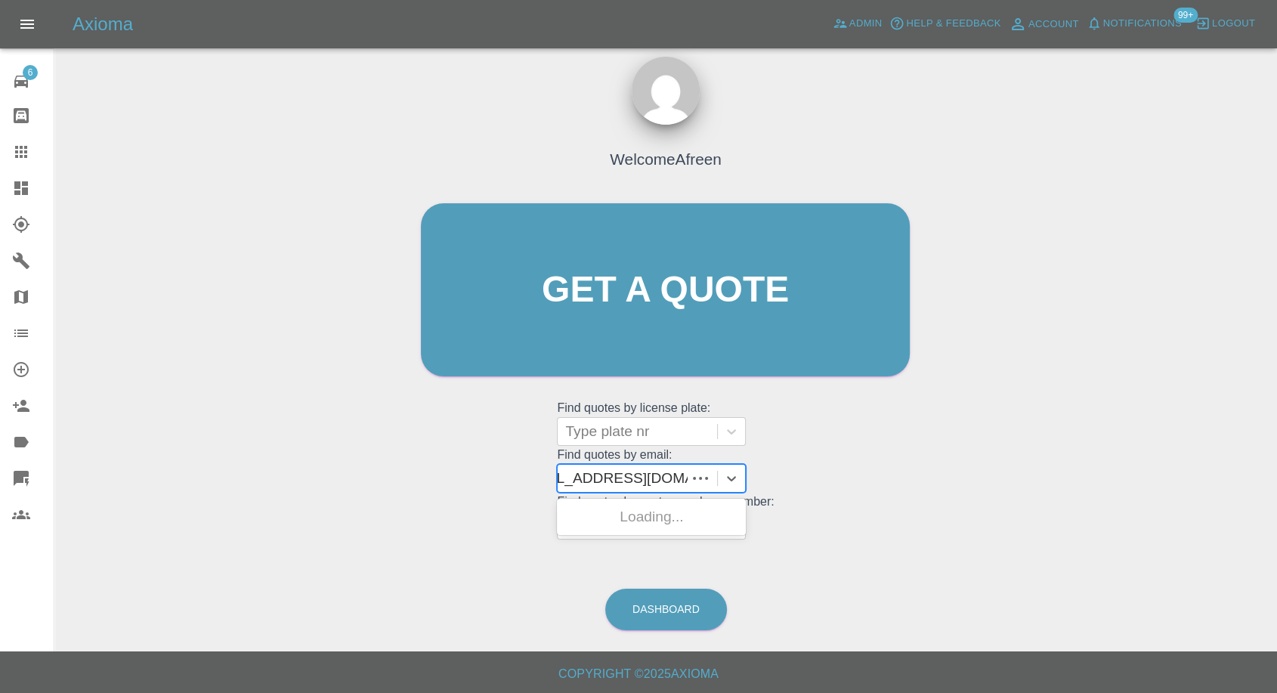
scroll to position [0, 29]
click at [624, 518] on div "FD72 BEU, Awaiting Repair" at bounding box center [651, 526] width 189 height 48
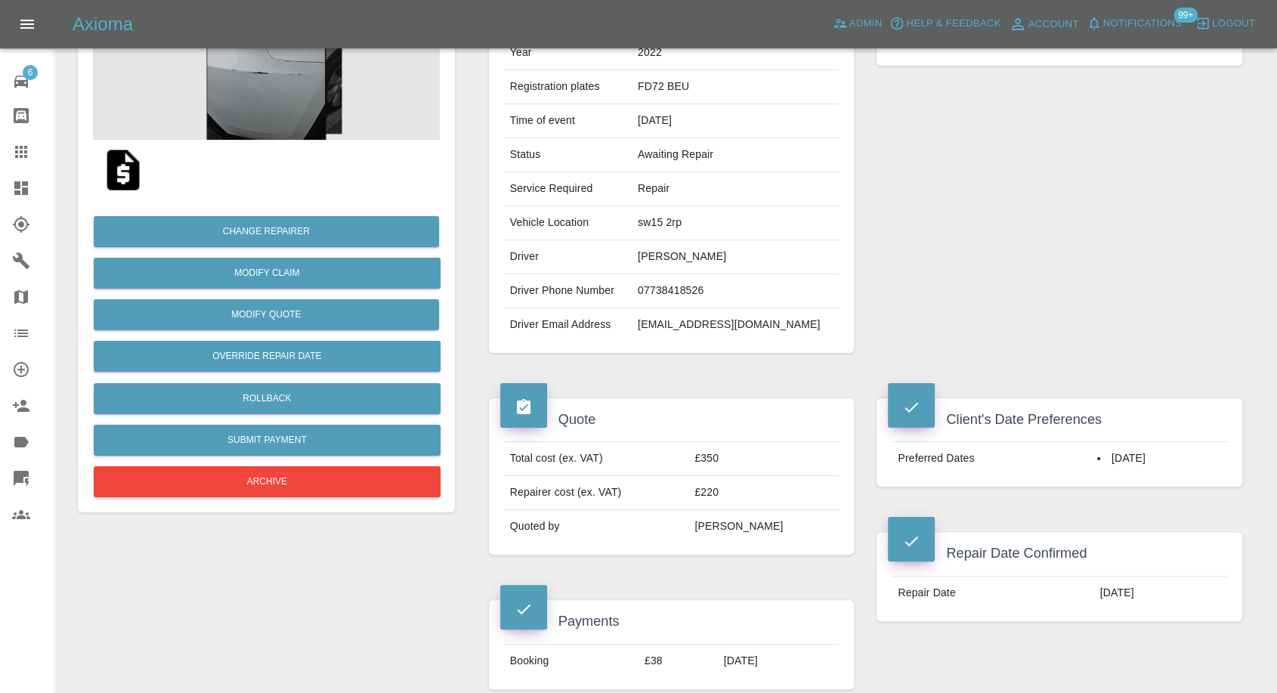
scroll to position [336, 0]
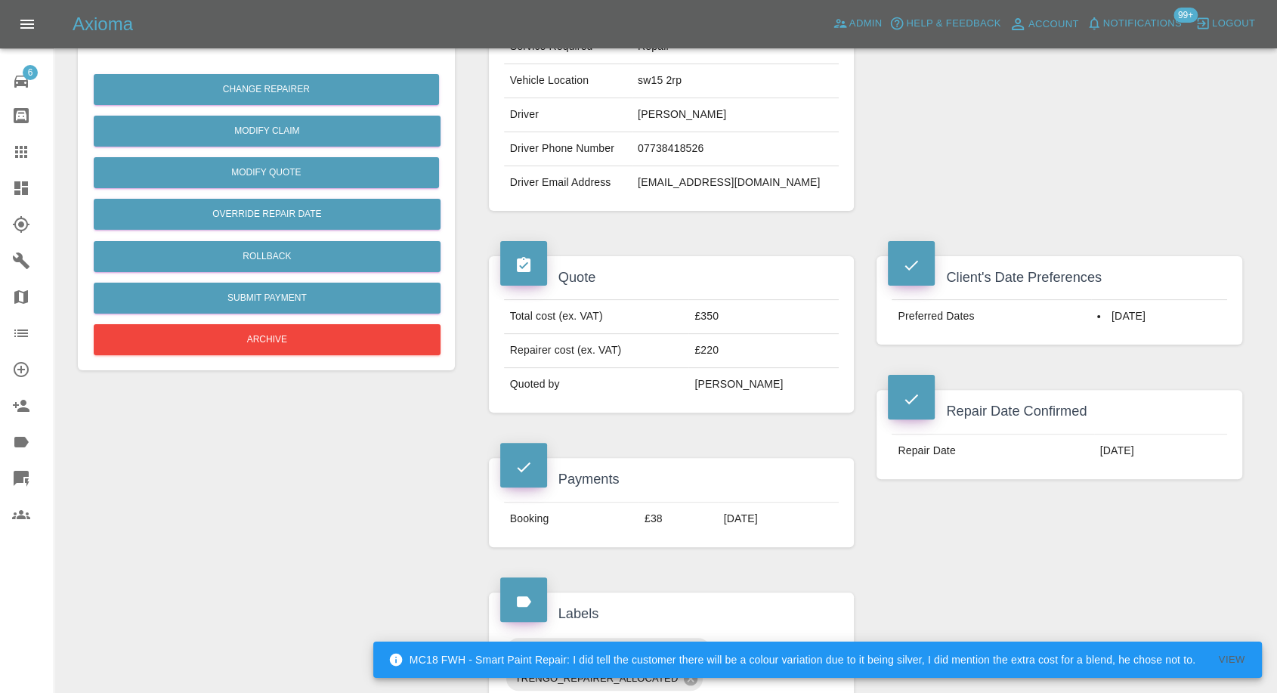
drag, startPoint x: 18, startPoint y: 143, endPoint x: 73, endPoint y: 178, distance: 65.0
click at [18, 144] on icon at bounding box center [21, 152] width 18 height 18
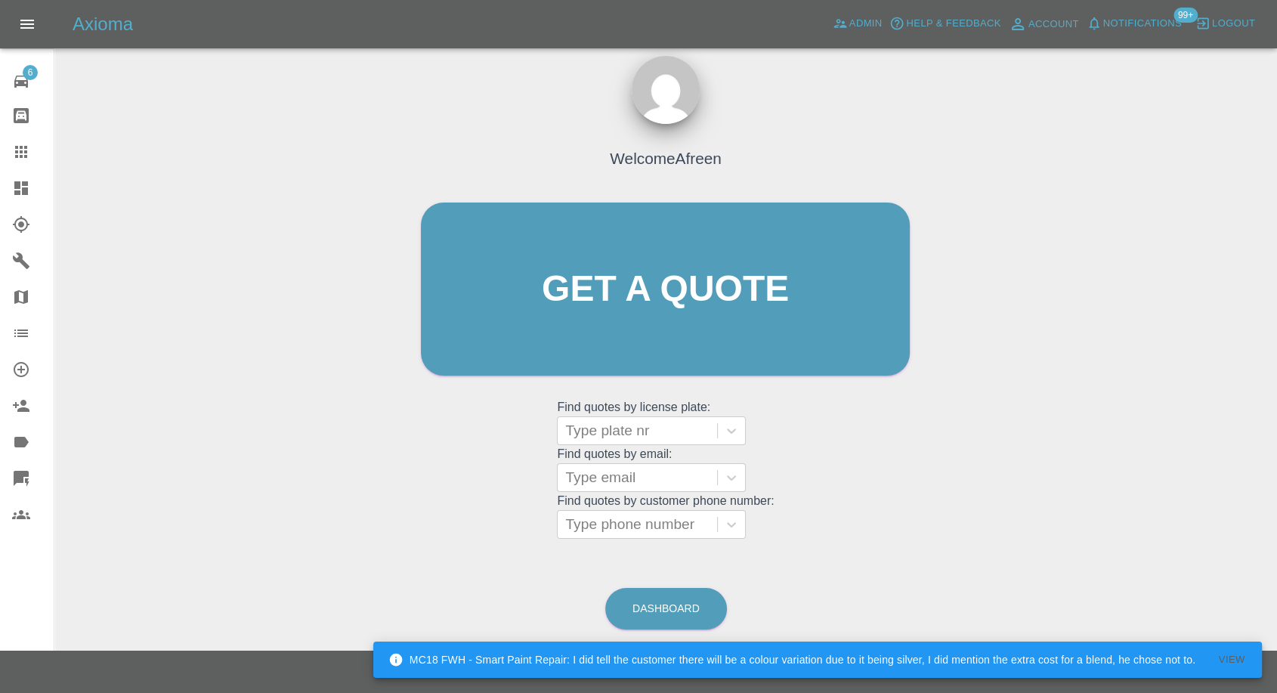
scroll to position [14, 0]
click at [600, 520] on div at bounding box center [637, 525] width 144 height 21
paste input "07587834064"
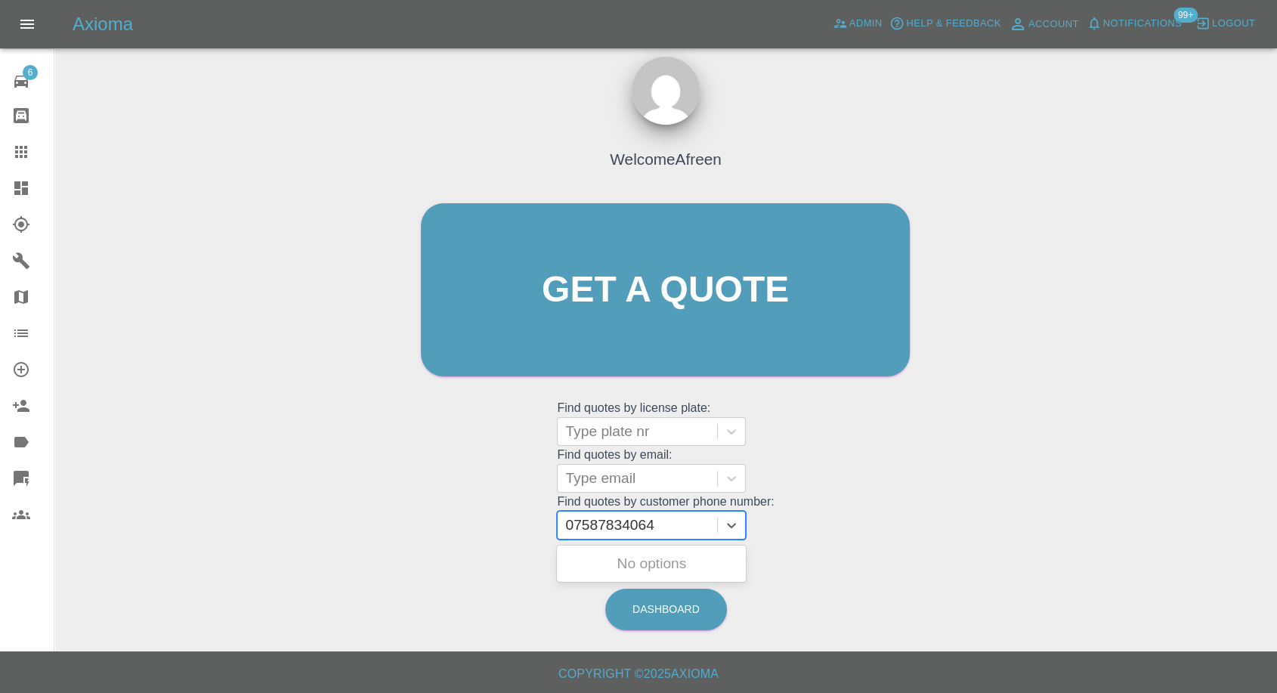
type input "07587834064"
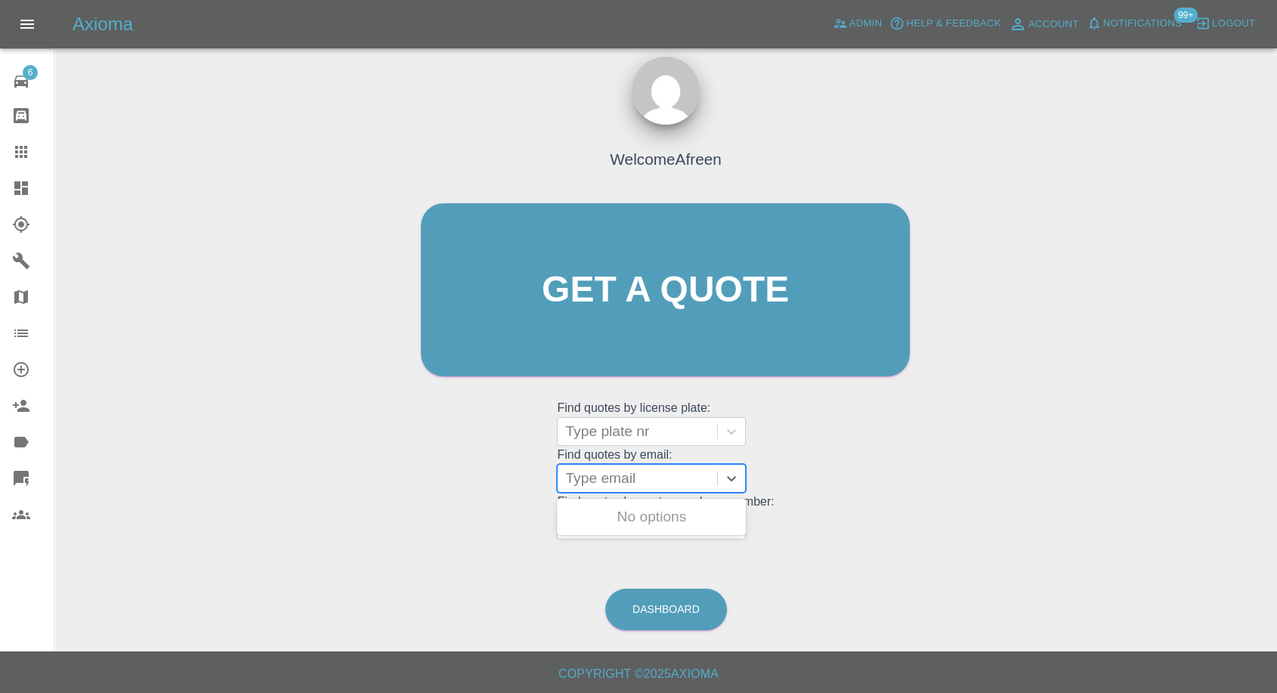
click at [649, 480] on div at bounding box center [637, 478] width 144 height 21
paste input "[EMAIL_ADDRESS][DOMAIN_NAME]"
type input "[EMAIL_ADDRESS][DOMAIN_NAME]"
click at [641, 521] on div "DY72HNC, Fnol" at bounding box center [651, 517] width 189 height 30
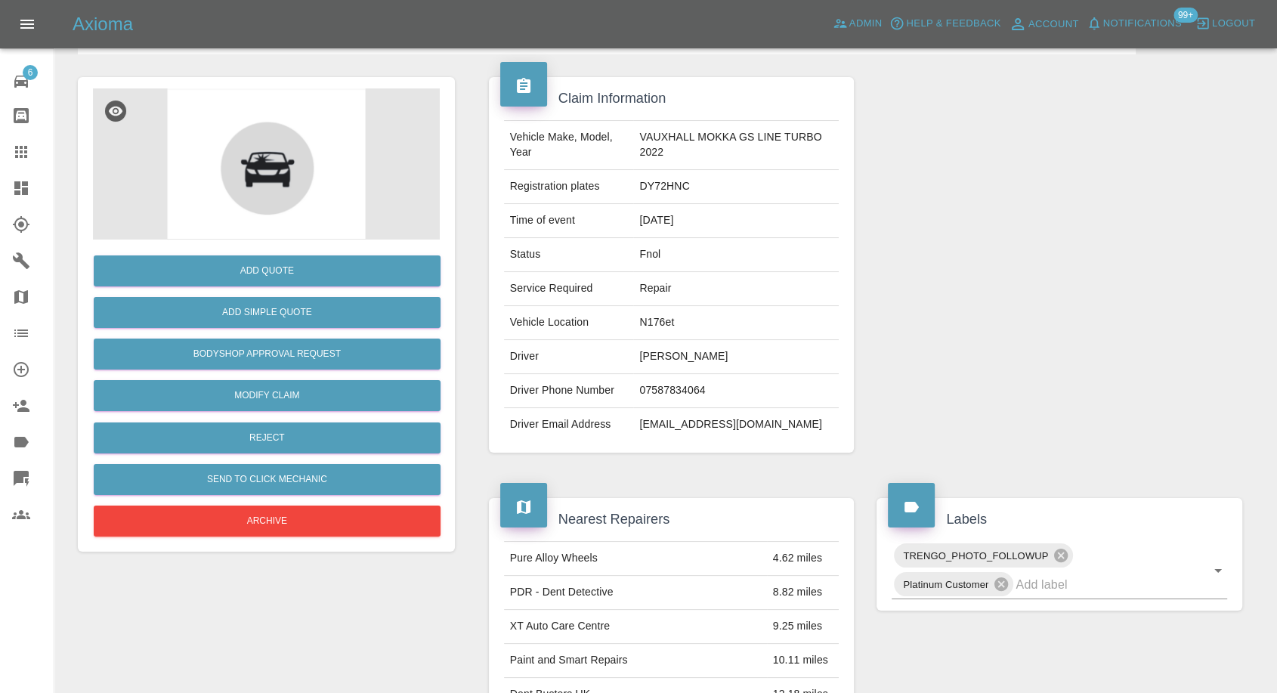
scroll to position [252, 0]
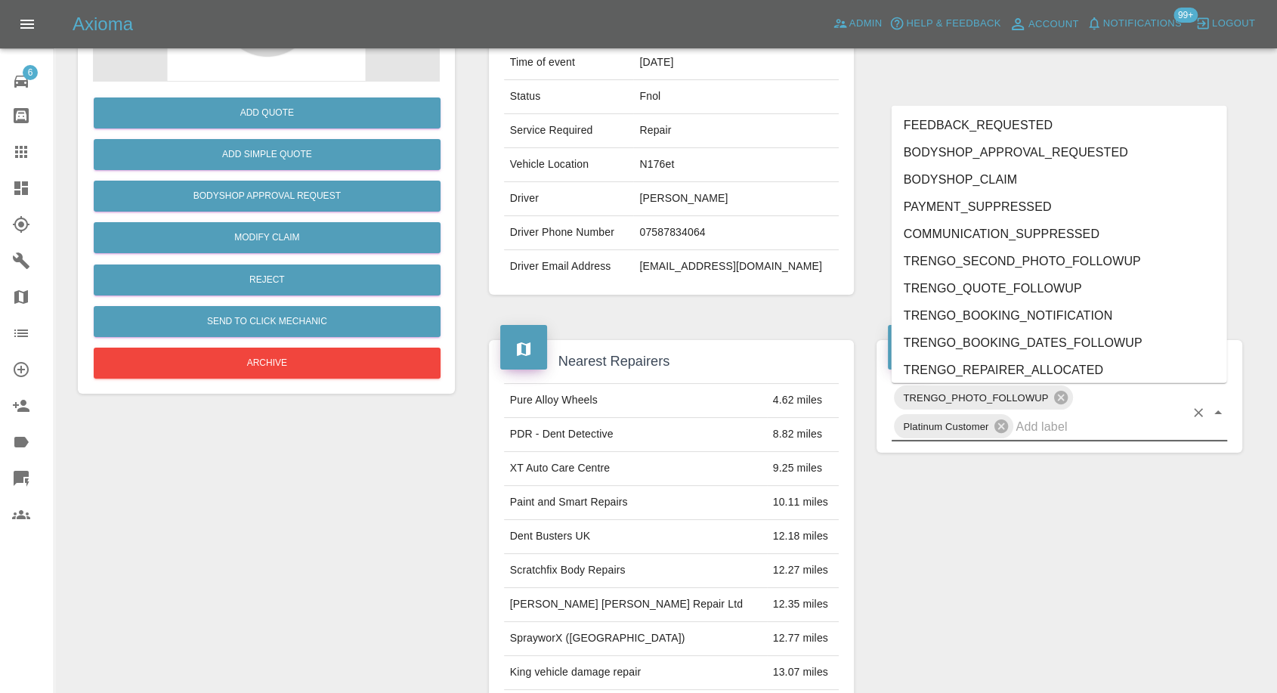
click at [1034, 422] on input "text" at bounding box center [1100, 426] width 169 height 23
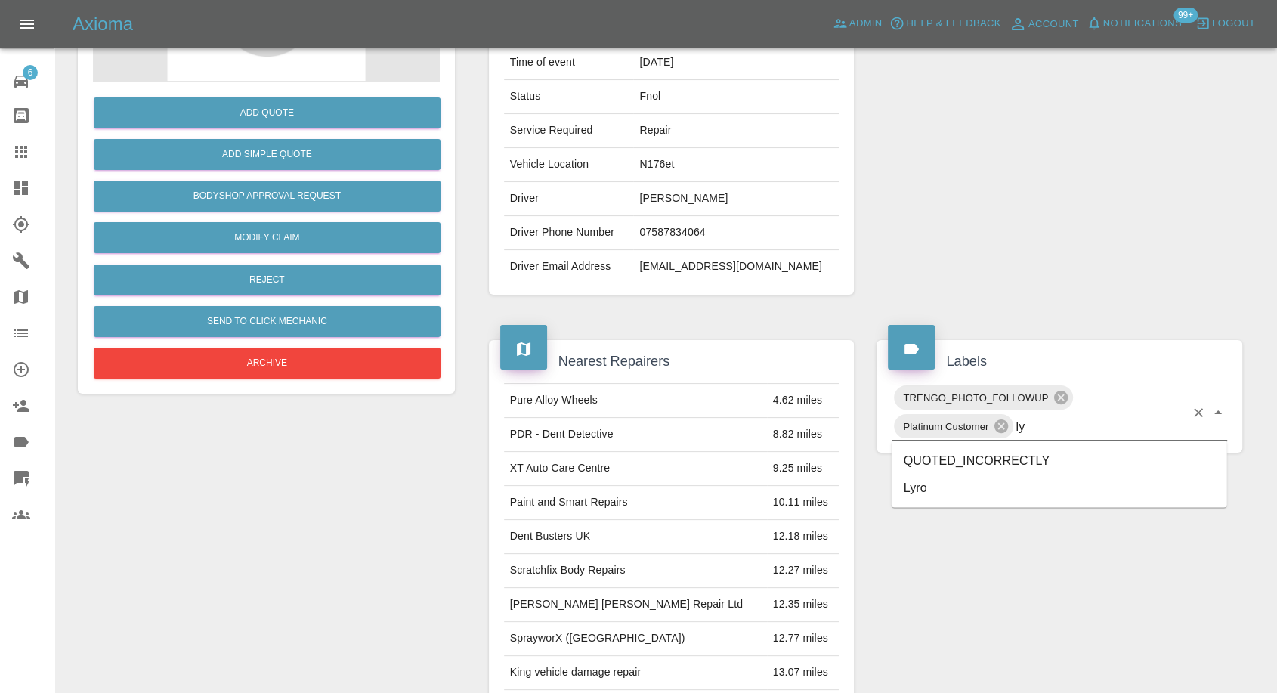
type input "lyr"
click at [934, 456] on li "Lyro" at bounding box center [1060, 460] width 336 height 27
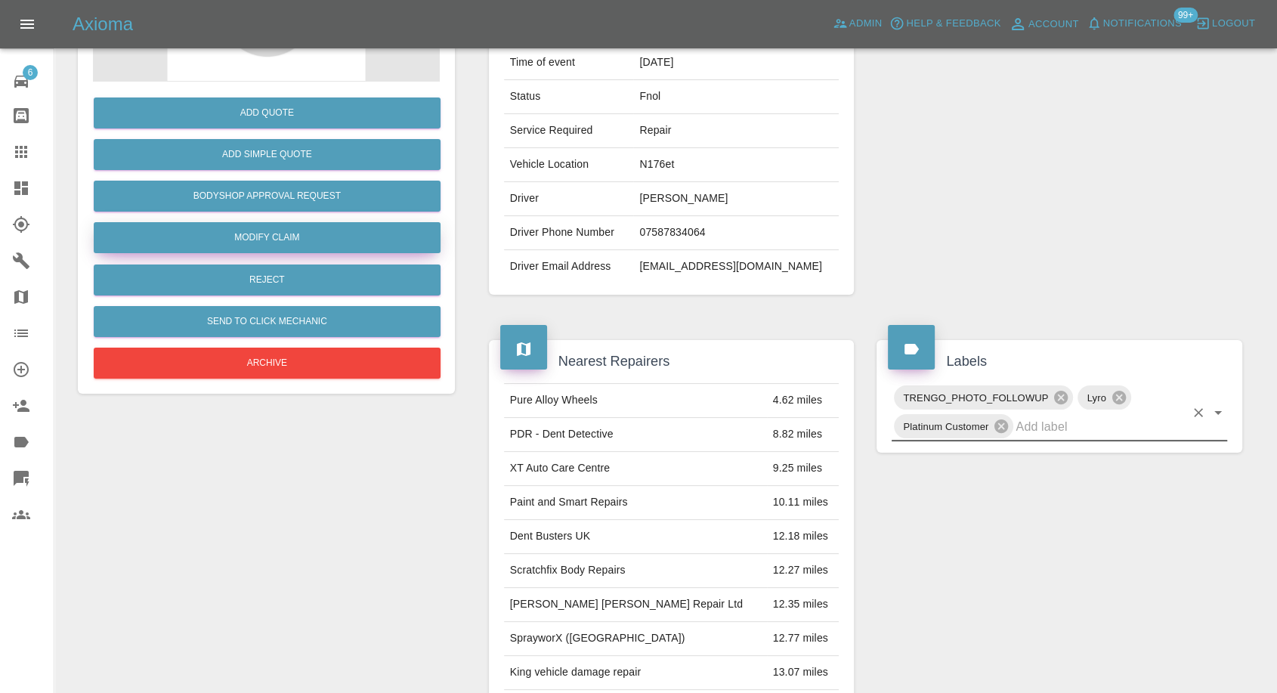
click at [302, 231] on link "Modify Claim" at bounding box center [267, 237] width 347 height 31
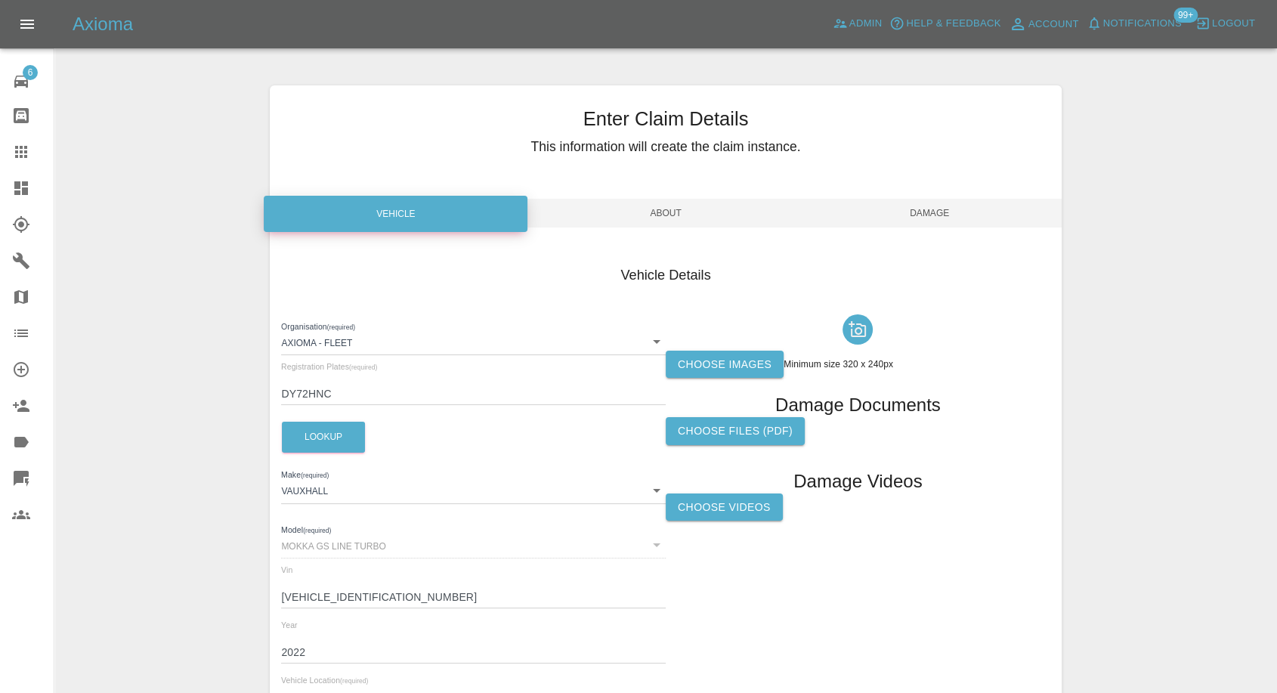
click at [715, 365] on label "Choose images" at bounding box center [725, 365] width 118 height 28
click at [0, 0] on input "Choose images" at bounding box center [0, 0] width 0 height 0
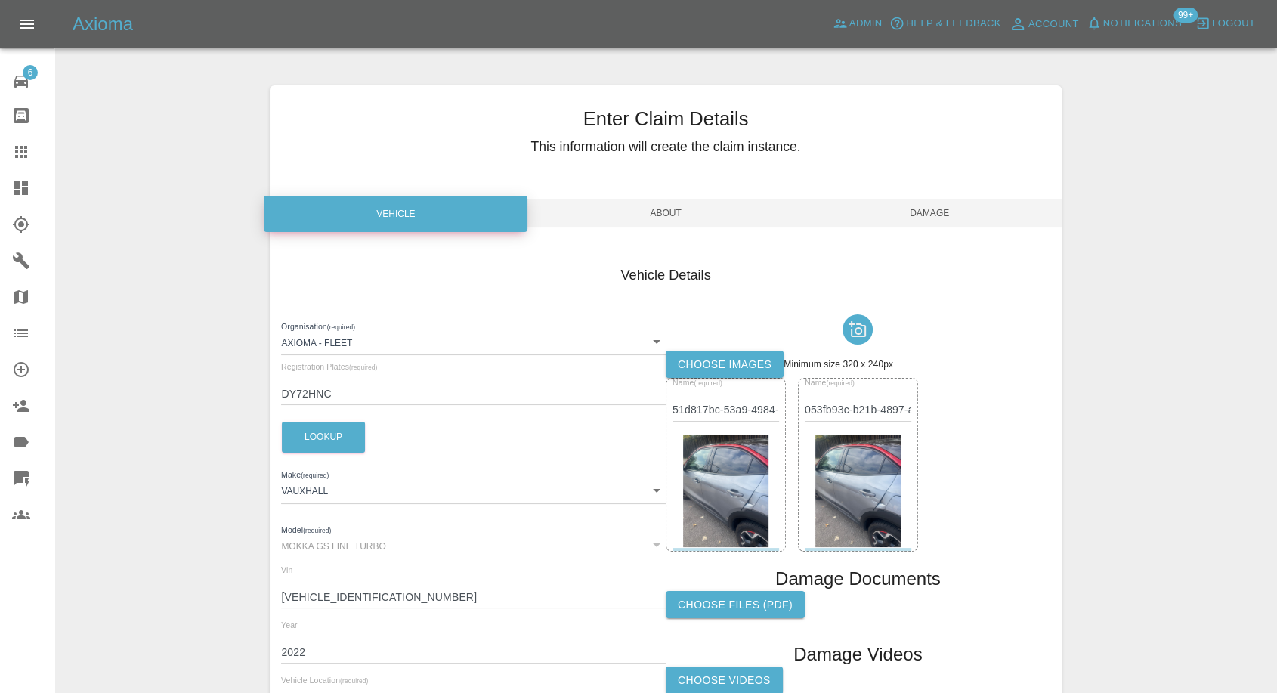
click at [948, 209] on span "Damage" at bounding box center [930, 213] width 264 height 29
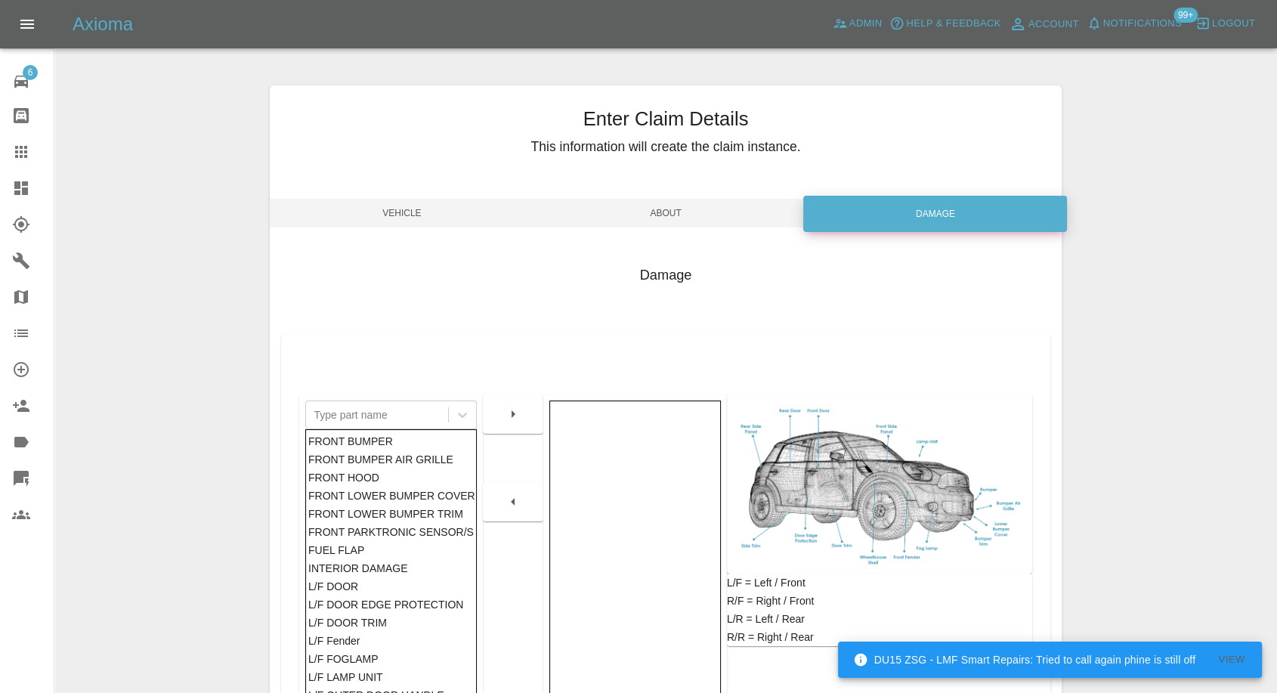
scroll to position [242, 0]
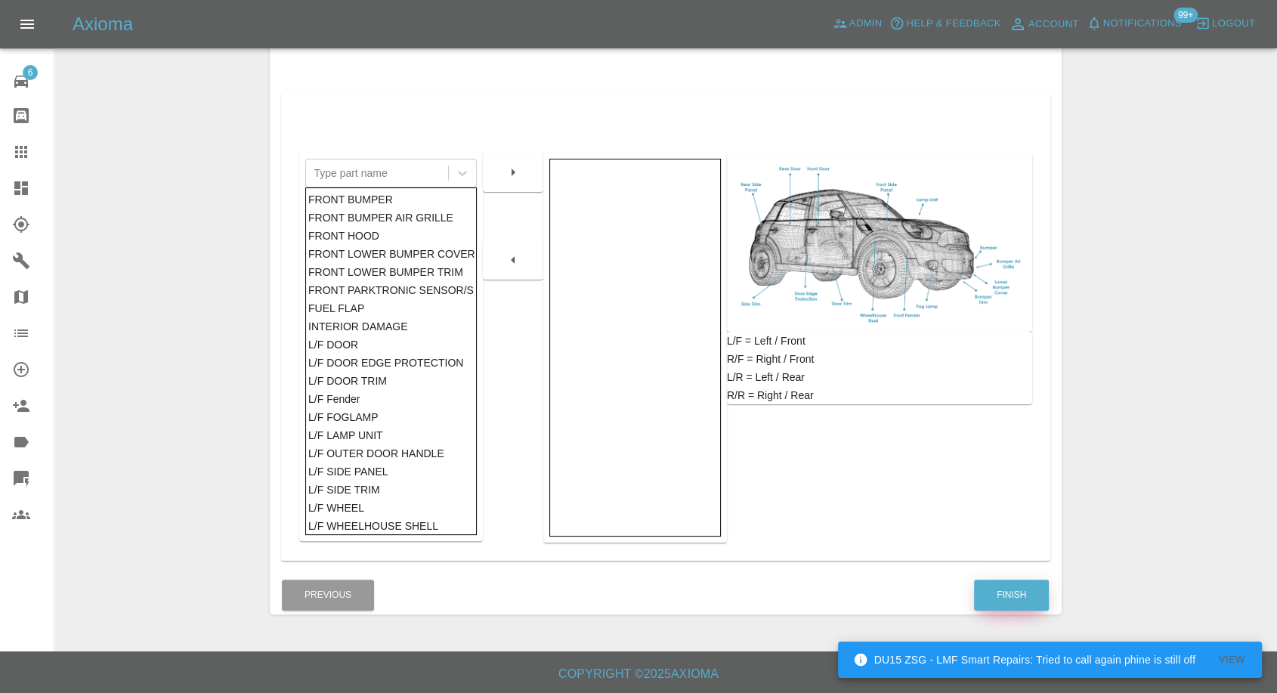
click at [985, 588] on button "Finish" at bounding box center [1011, 595] width 75 height 31
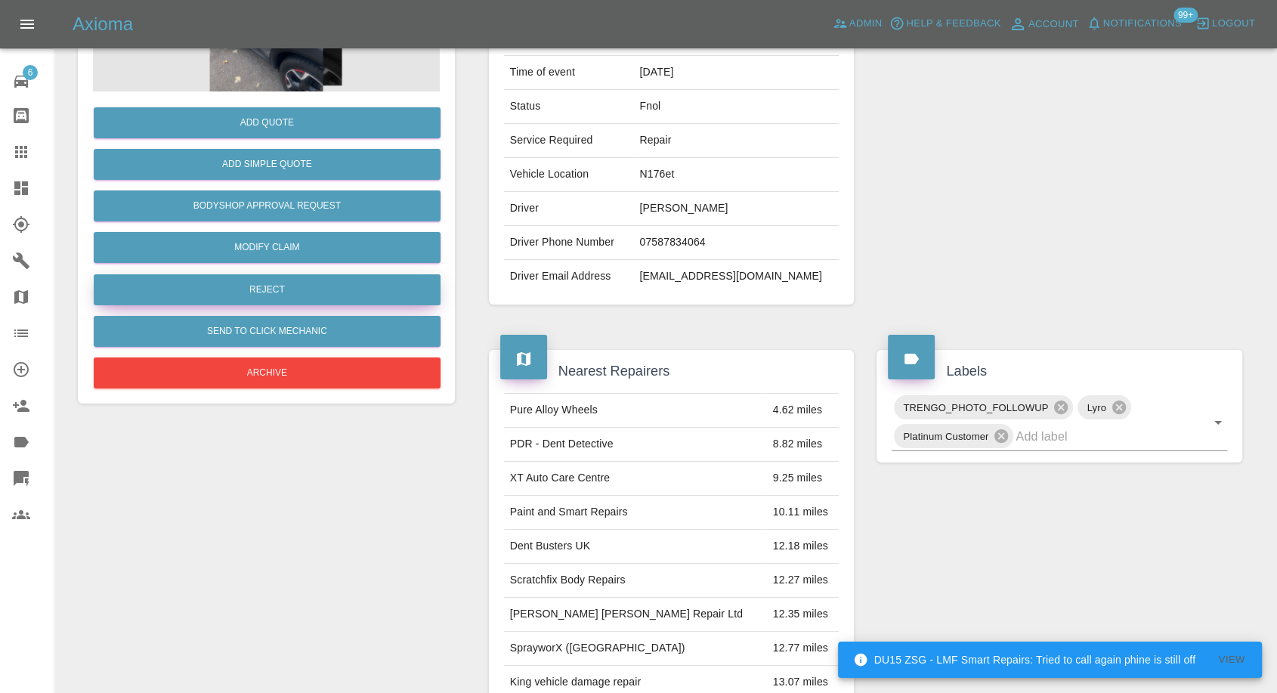
drag, startPoint x: 11, startPoint y: 147, endPoint x: 263, endPoint y: 274, distance: 281.9
click at [11, 147] on link "Claims" at bounding box center [27, 152] width 54 height 36
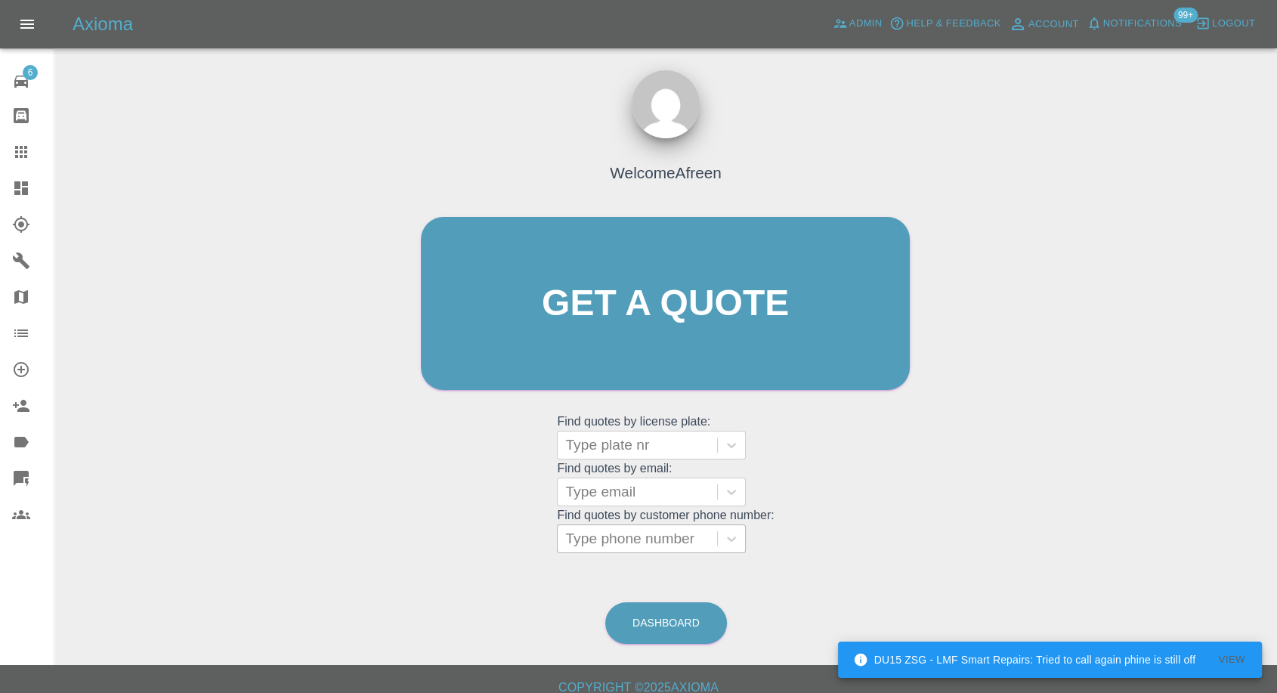
click at [627, 548] on div at bounding box center [637, 538] width 144 height 21
paste input "07715 999 377"
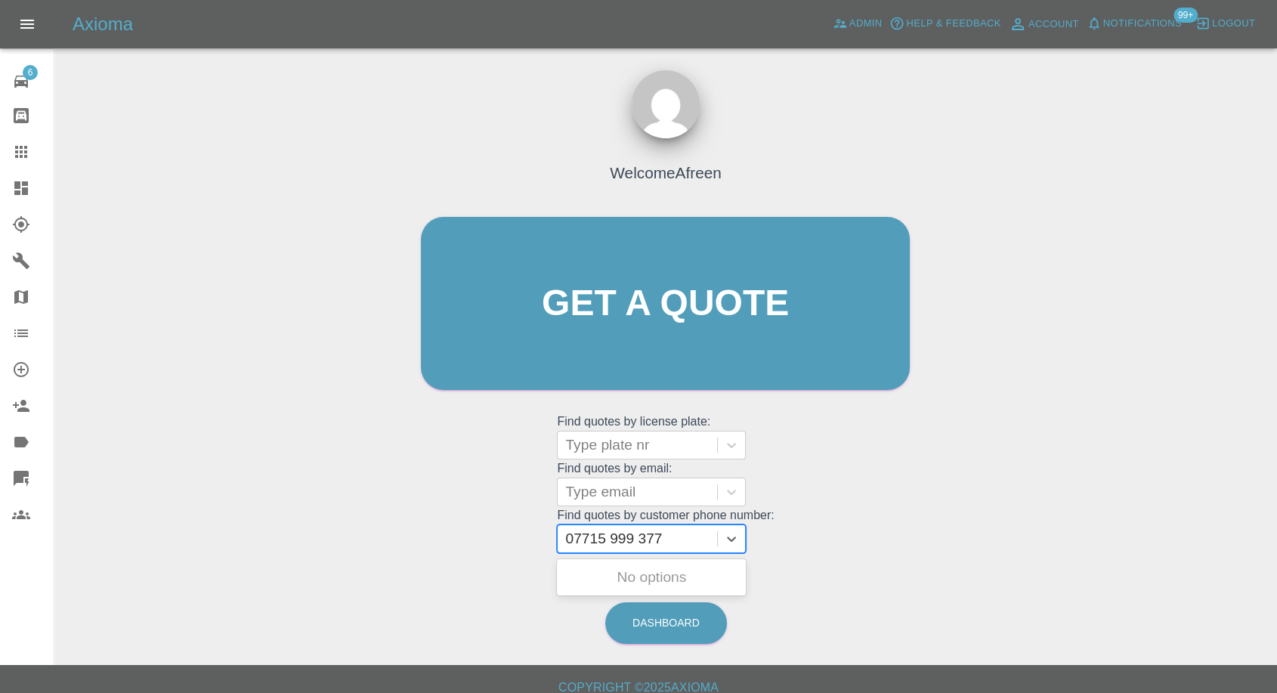
click at [635, 534] on input "07715 999 377" at bounding box center [615, 539] width 101 height 18
click at [611, 540] on input "07715 999377" at bounding box center [613, 539] width 97 height 18
type input "07715999377"
click at [630, 575] on div "LF23 VSX, Awaiting Authorisation" at bounding box center [651, 586] width 189 height 48
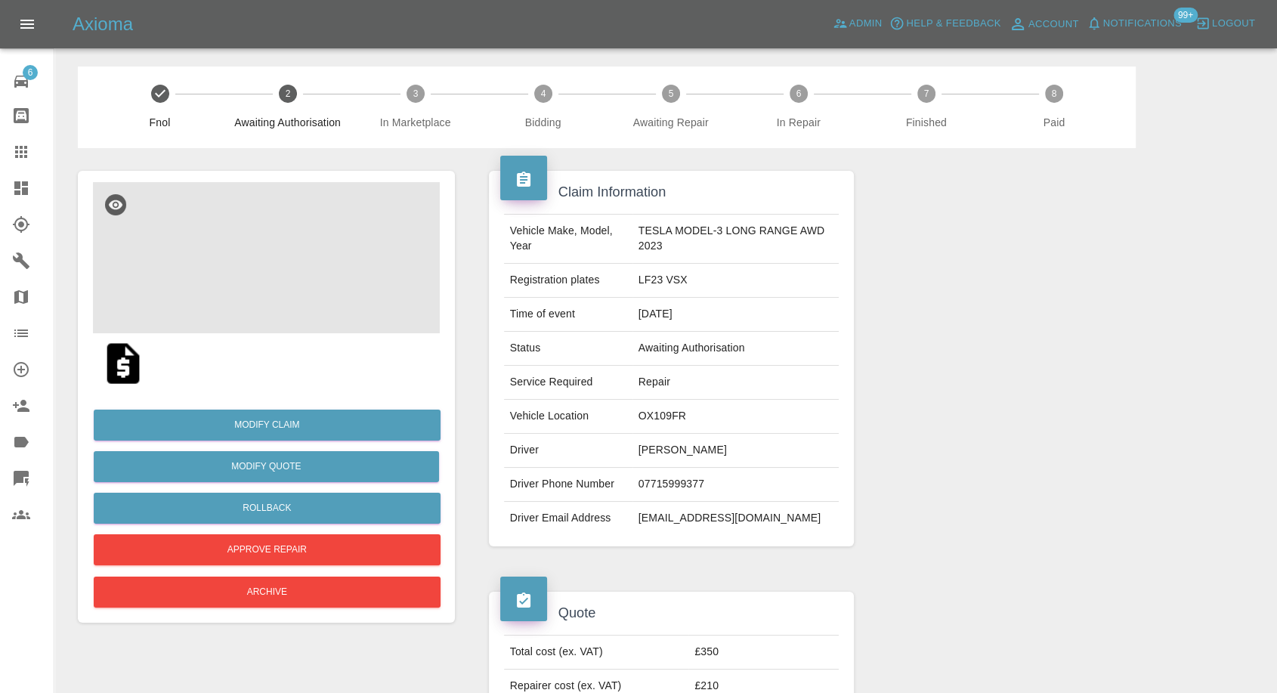
click at [290, 232] on img at bounding box center [266, 257] width 347 height 151
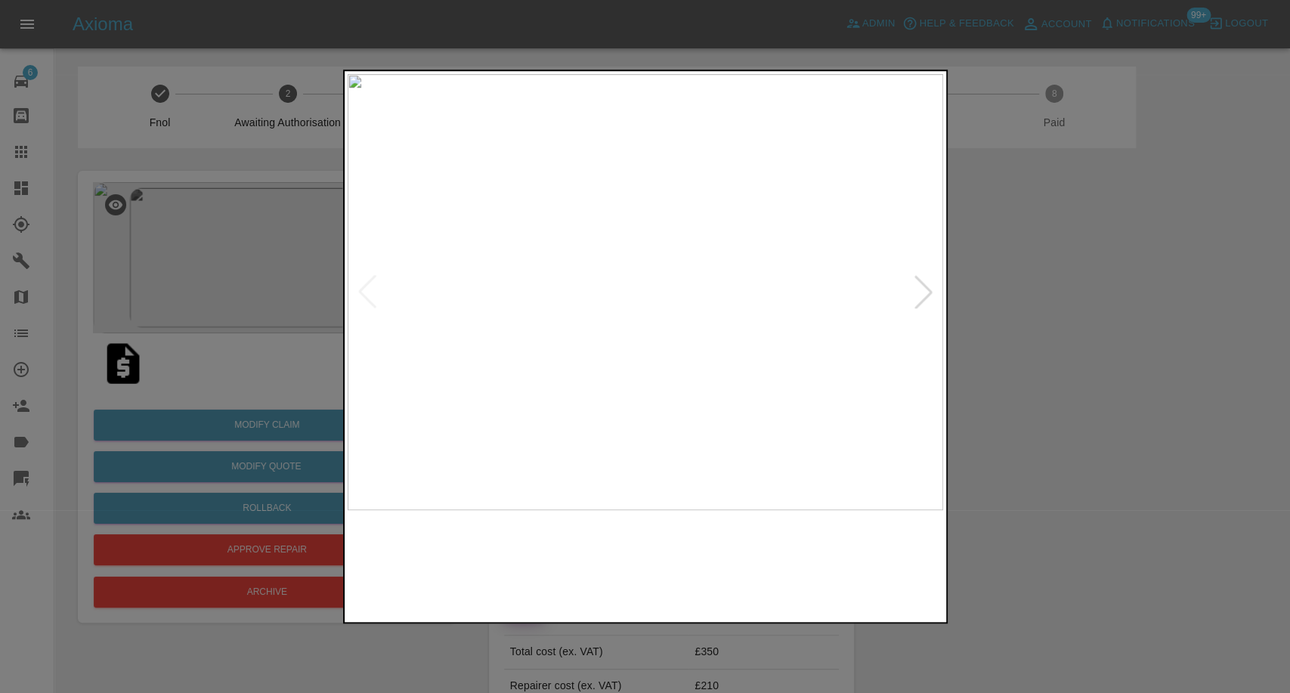
click at [573, 528] on img at bounding box center [570, 565] width 144 height 94
click at [1001, 438] on div at bounding box center [645, 346] width 1290 height 693
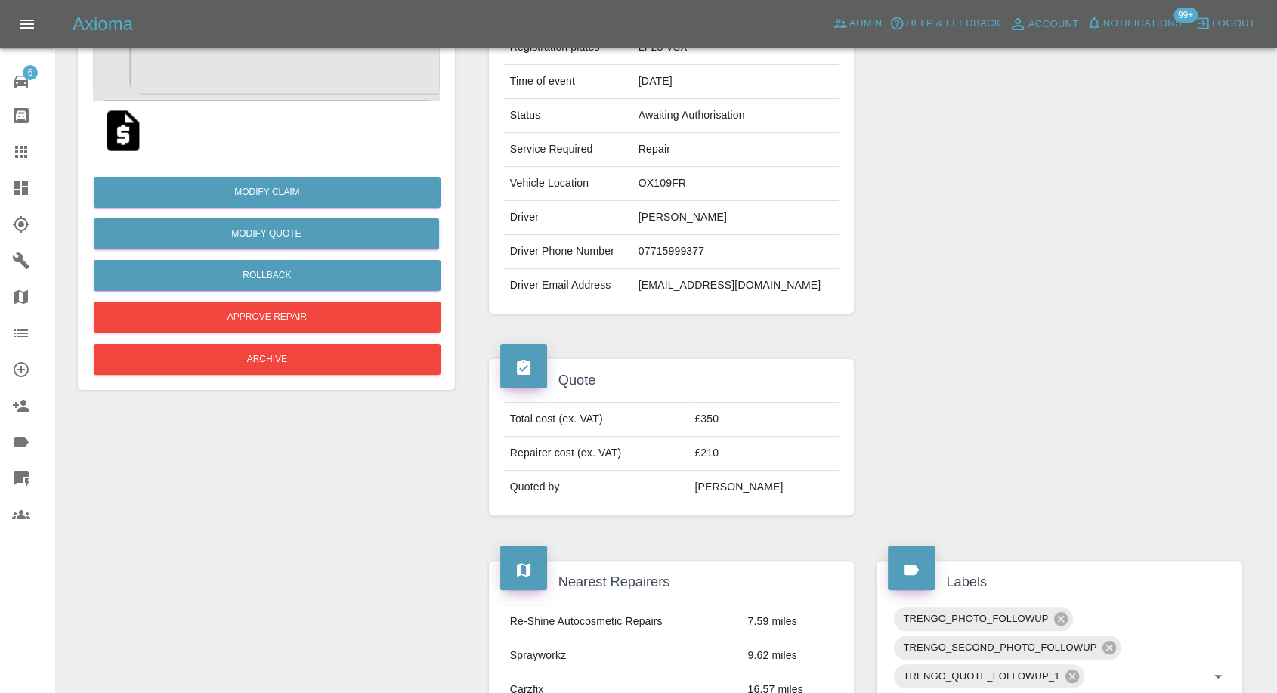
scroll to position [252, 0]
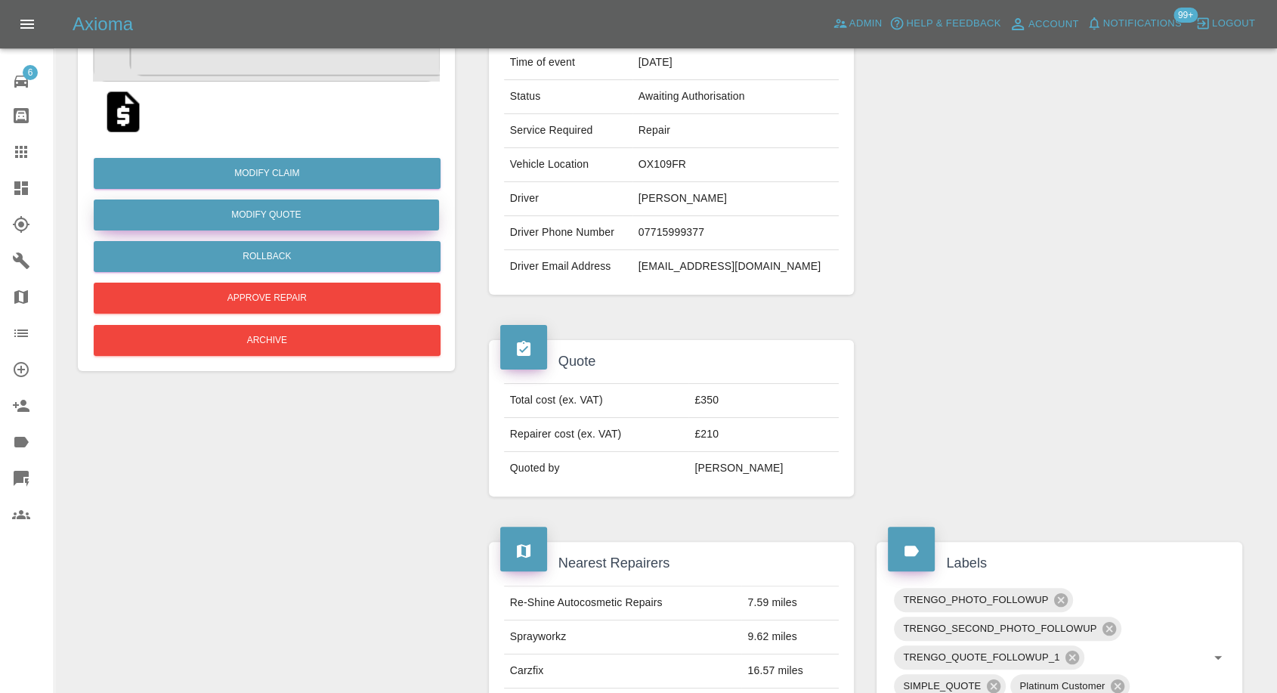
drag, startPoint x: 24, startPoint y: 153, endPoint x: 128, endPoint y: 201, distance: 114.3
click at [24, 153] on icon at bounding box center [21, 152] width 12 height 12
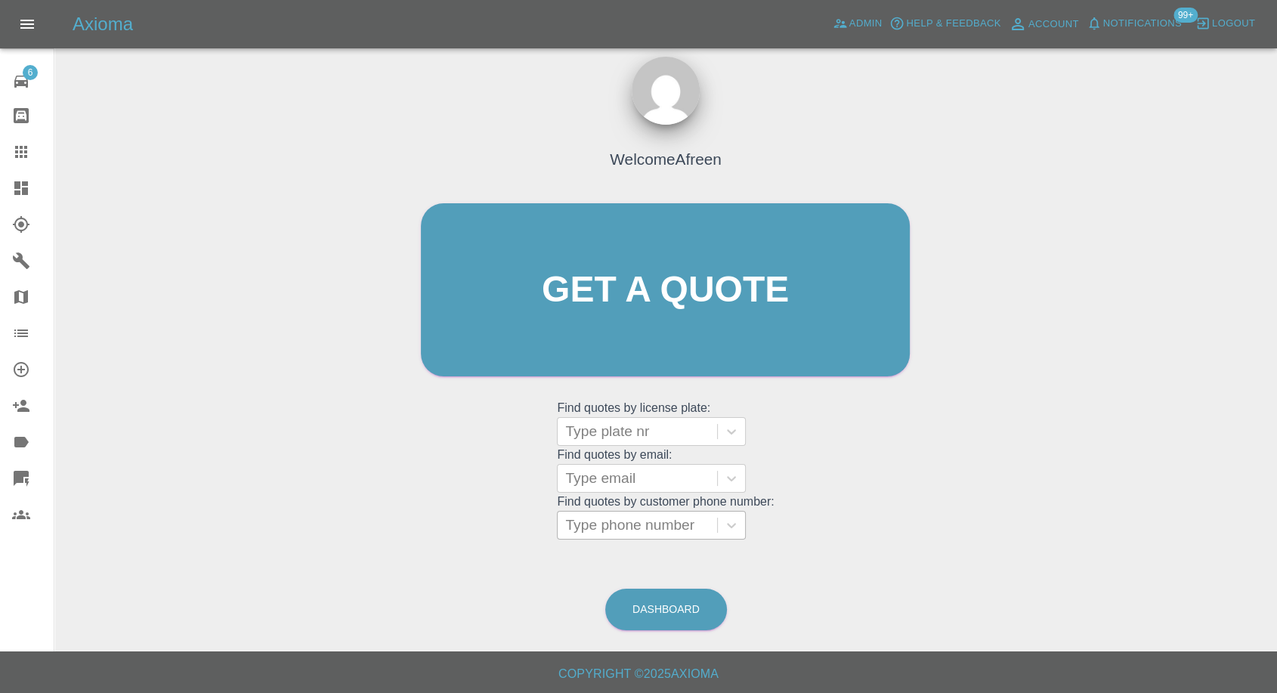
click at [671, 536] on div "Type phone number" at bounding box center [637, 525] width 159 height 27
paste input "07590627750"
type input "07590627750"
click at [651, 478] on div at bounding box center [637, 478] width 144 height 21
paste input "[EMAIL_ADDRESS][DOMAIN_NAME]"
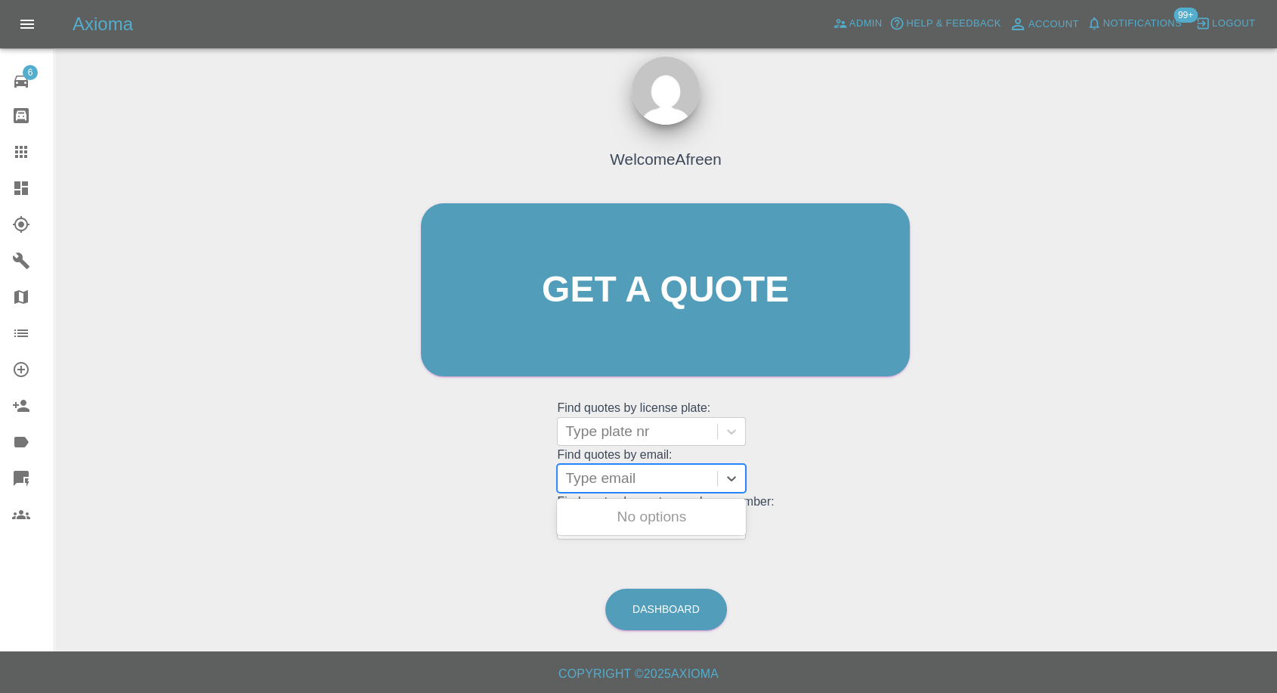
type input "[EMAIL_ADDRESS][DOMAIN_NAME]"
click at [630, 513] on div "Y100DAF, Fnol" at bounding box center [651, 517] width 189 height 30
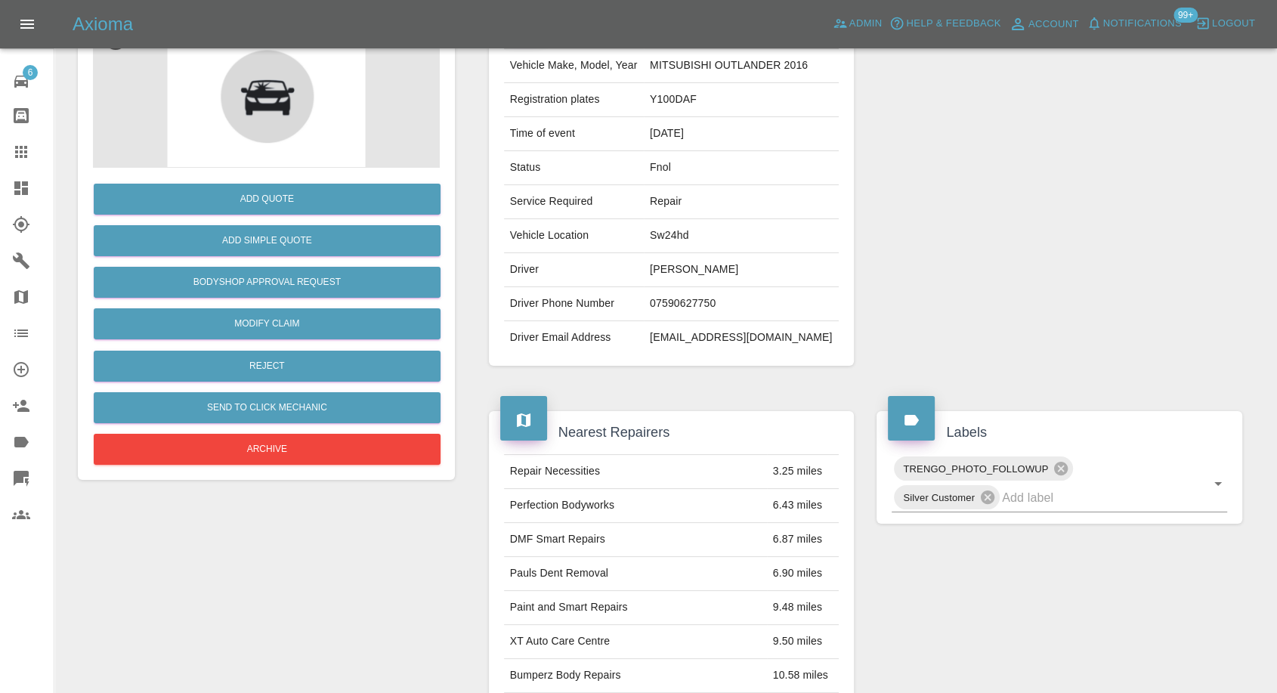
scroll to position [168, 0]
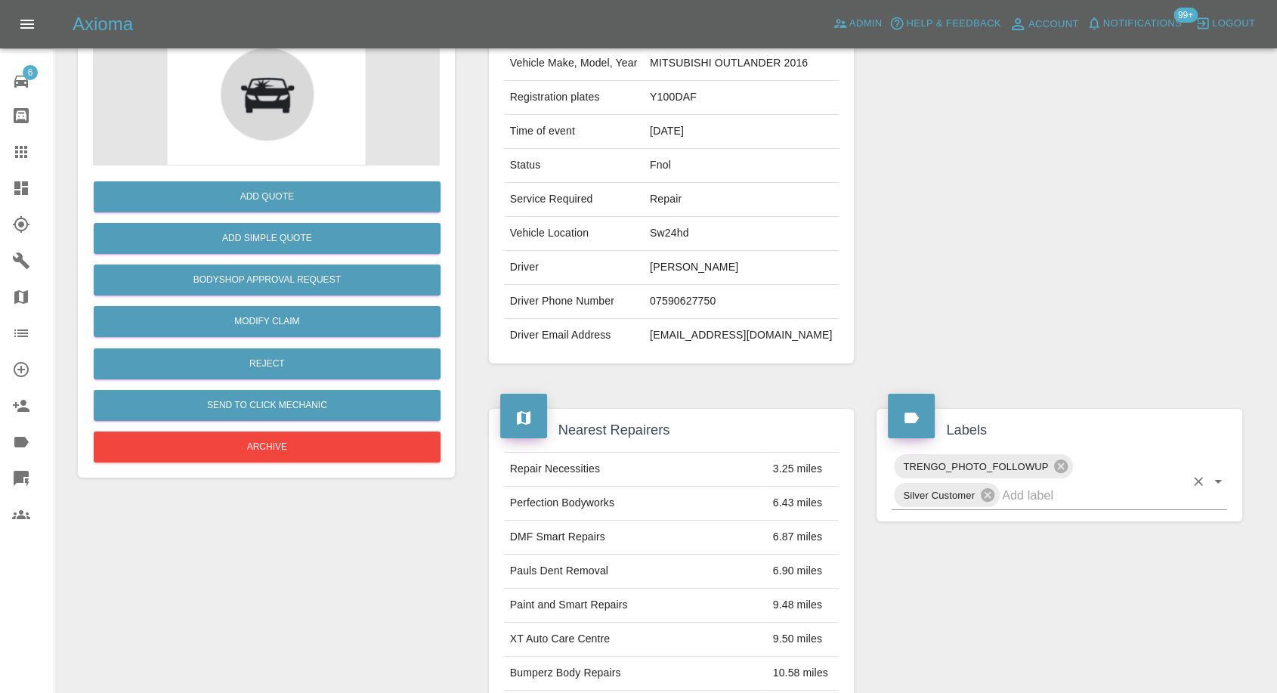
click at [1051, 493] on input "text" at bounding box center [1093, 495] width 183 height 23
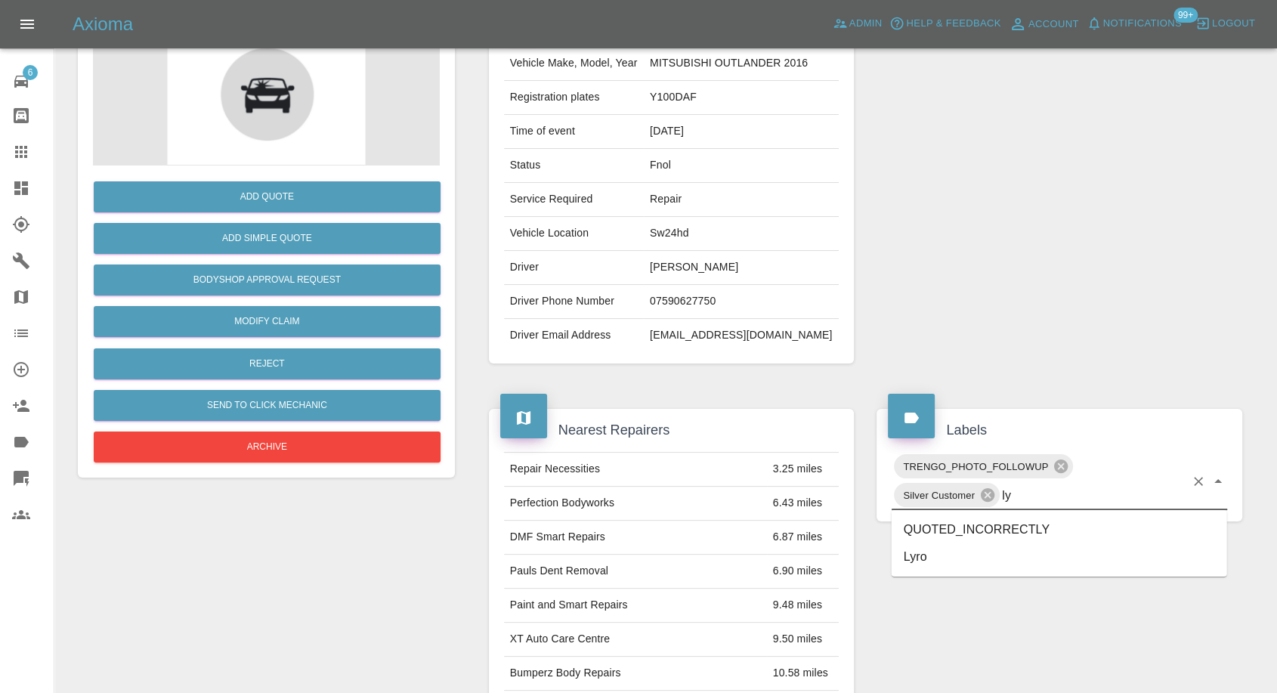
type input "lyr"
click at [924, 544] on ul "Lyro" at bounding box center [1060, 529] width 336 height 39
click at [923, 530] on li "Lyro" at bounding box center [1060, 529] width 336 height 27
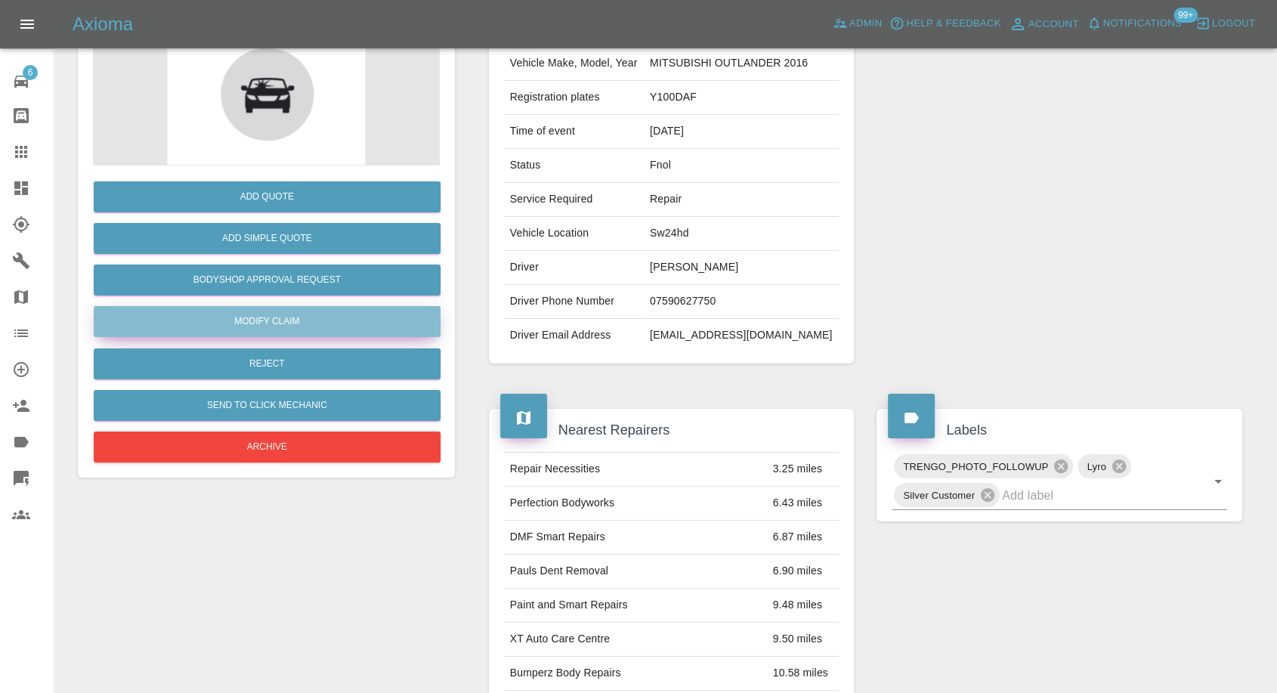
click at [292, 311] on link "Modify Claim" at bounding box center [267, 321] width 347 height 31
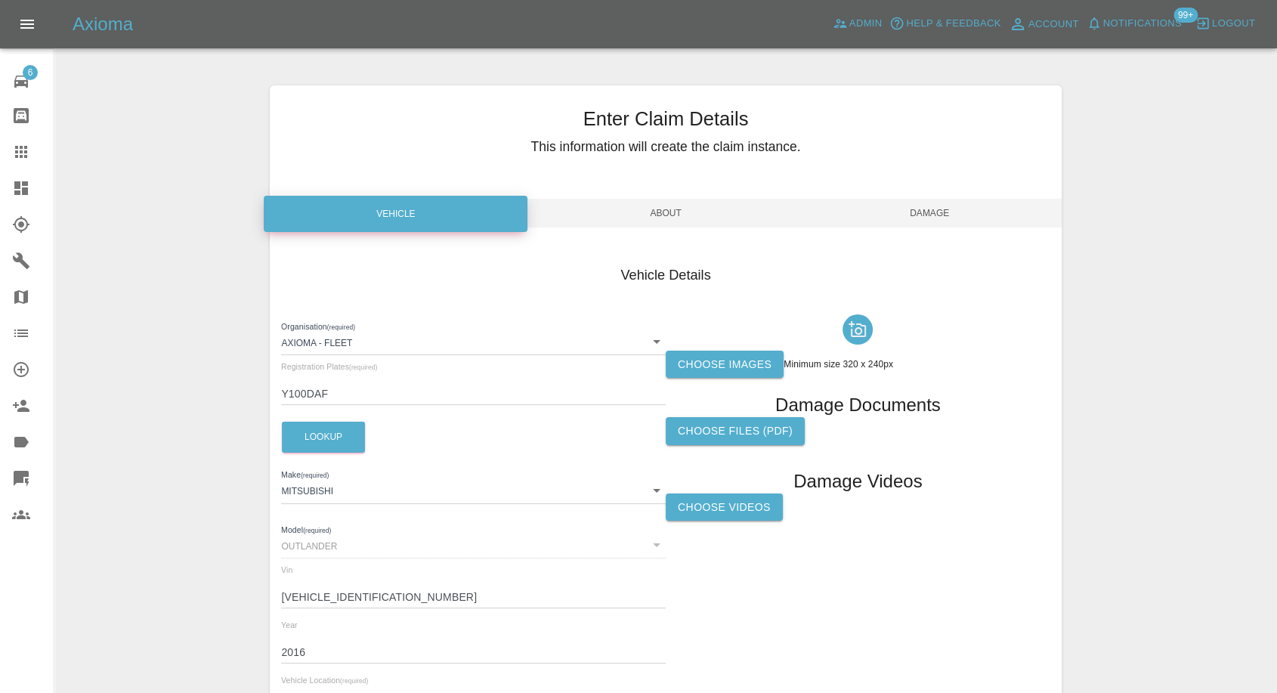
click at [756, 361] on label "Choose images" at bounding box center [725, 365] width 118 height 28
click at [0, 0] on input "Choose images" at bounding box center [0, 0] width 0 height 0
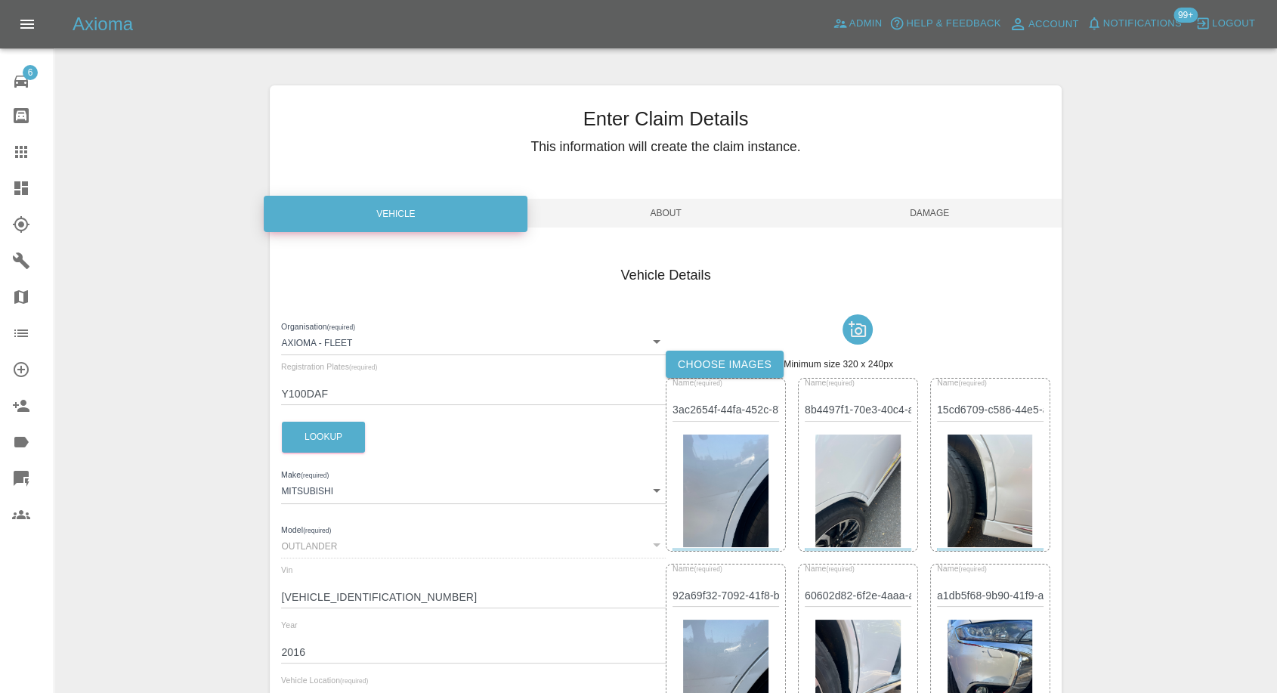
click at [944, 211] on span "Damage" at bounding box center [930, 213] width 264 height 29
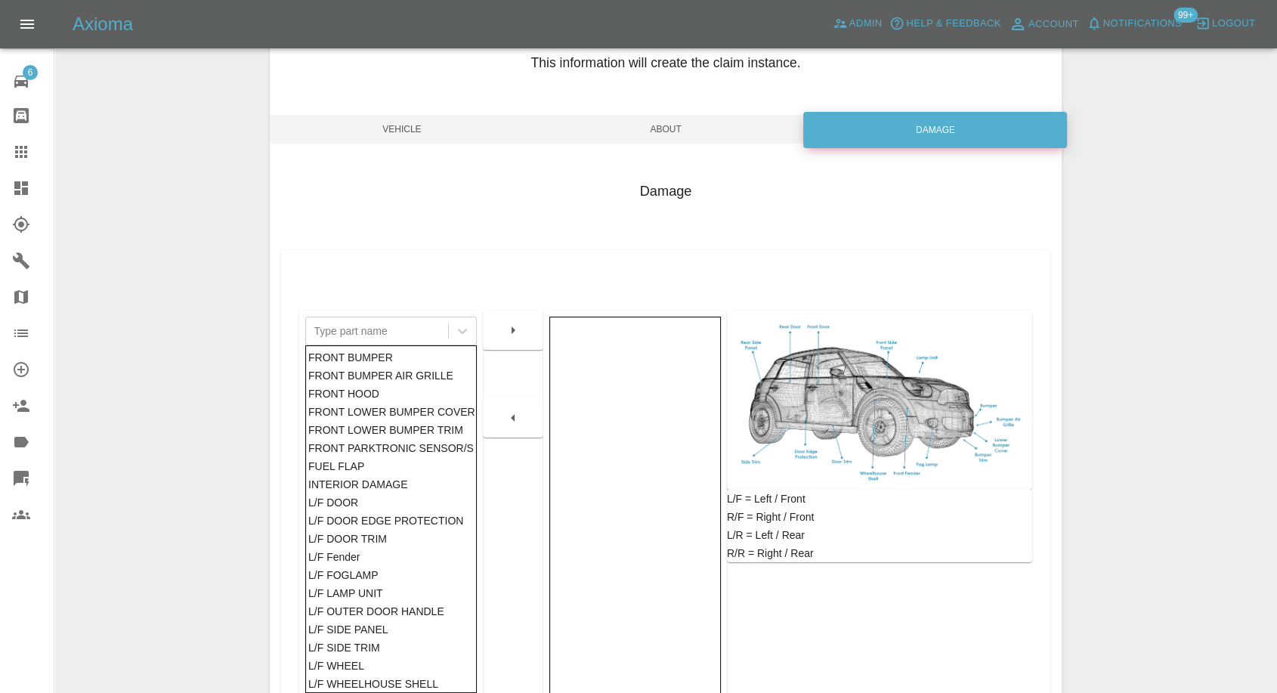
scroll to position [242, 0]
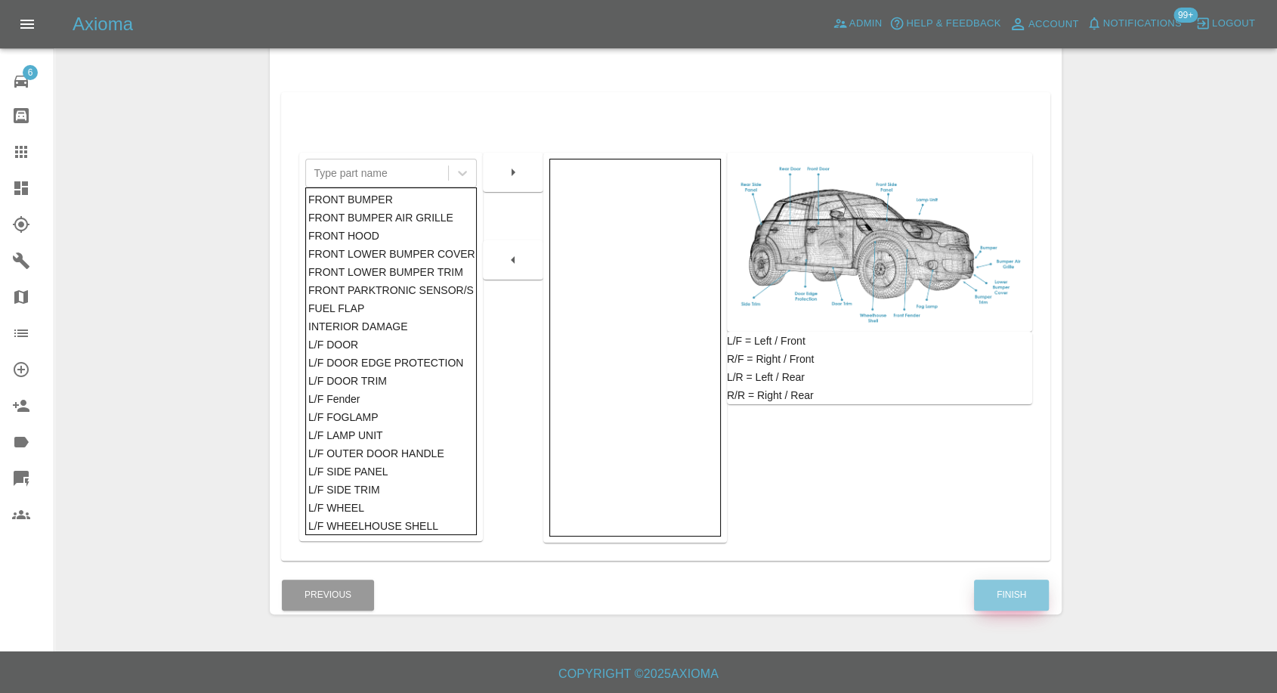
click at [1024, 590] on button "Finish" at bounding box center [1011, 595] width 75 height 31
